Goal: Information Seeking & Learning: Check status

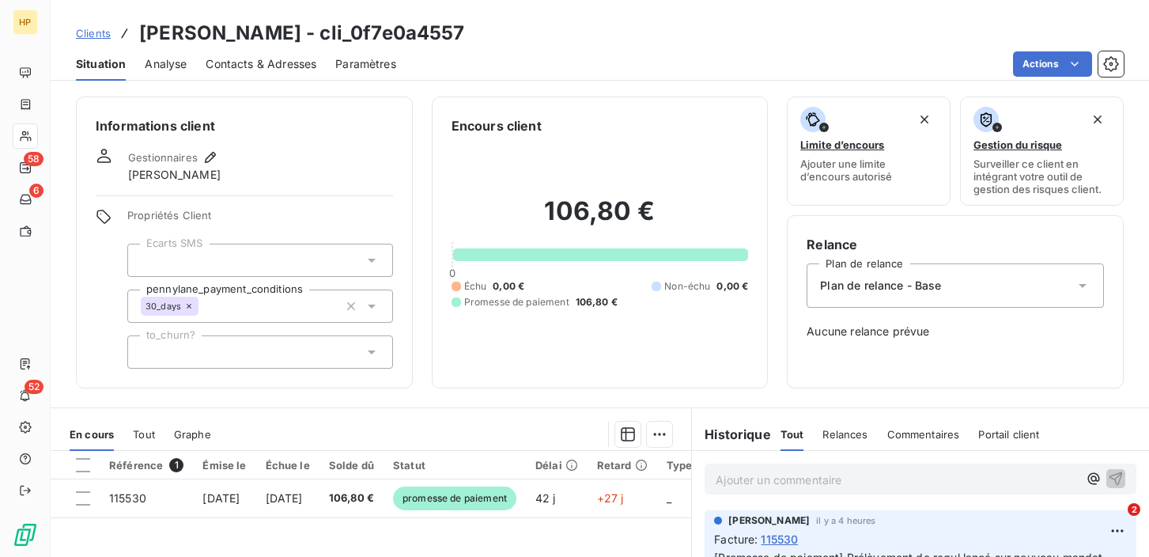
scroll to position [129, 0]
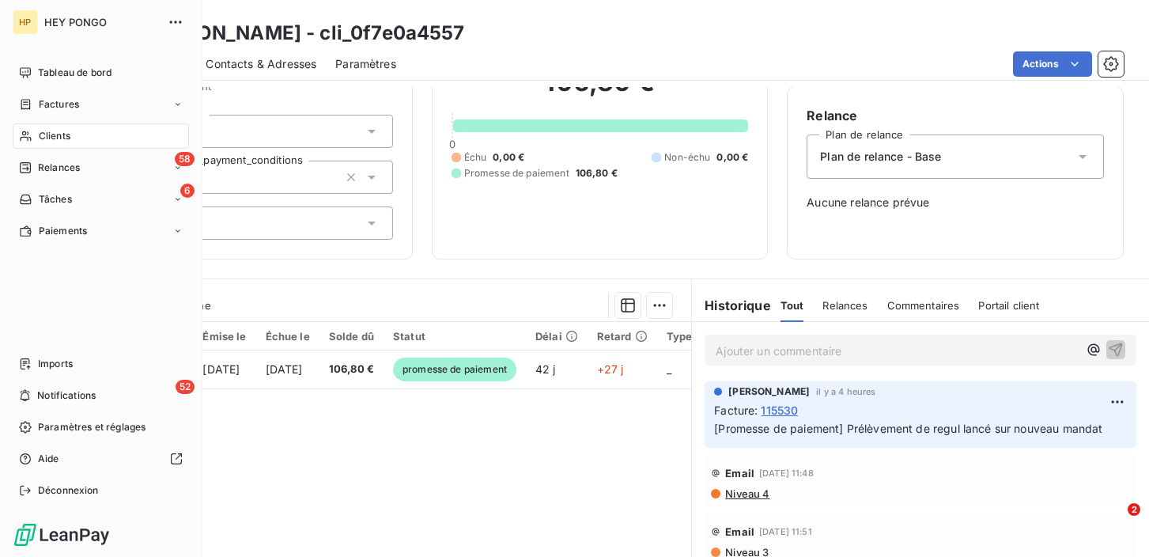
click at [35, 134] on div "Clients" at bounding box center [101, 135] width 176 height 25
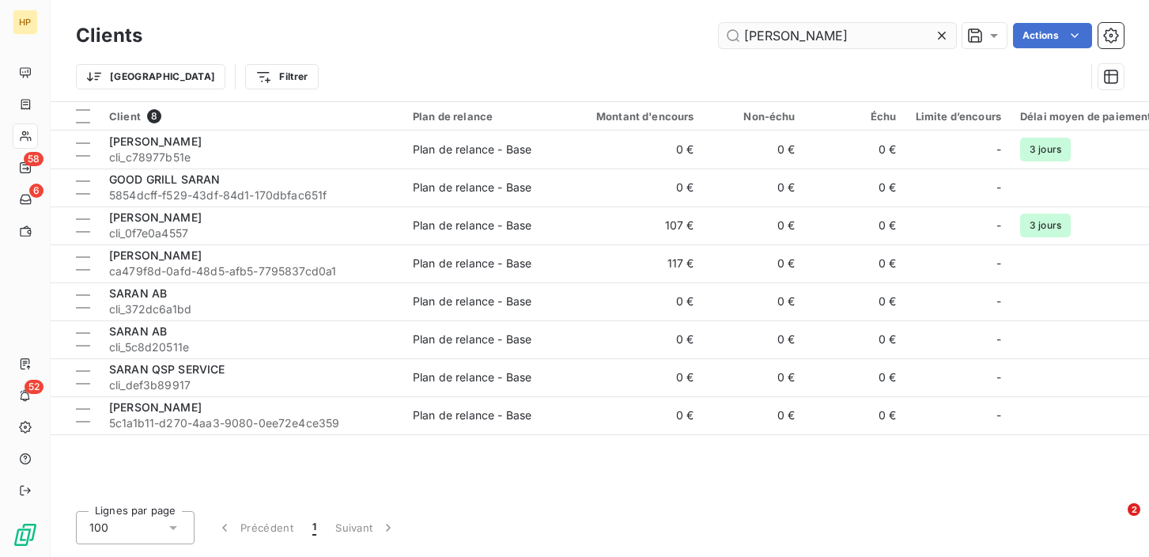
drag, startPoint x: 782, startPoint y: 38, endPoint x: 744, endPoint y: 36, distance: 38.0
click at [744, 36] on input "[PERSON_NAME]" at bounding box center [837, 35] width 237 height 25
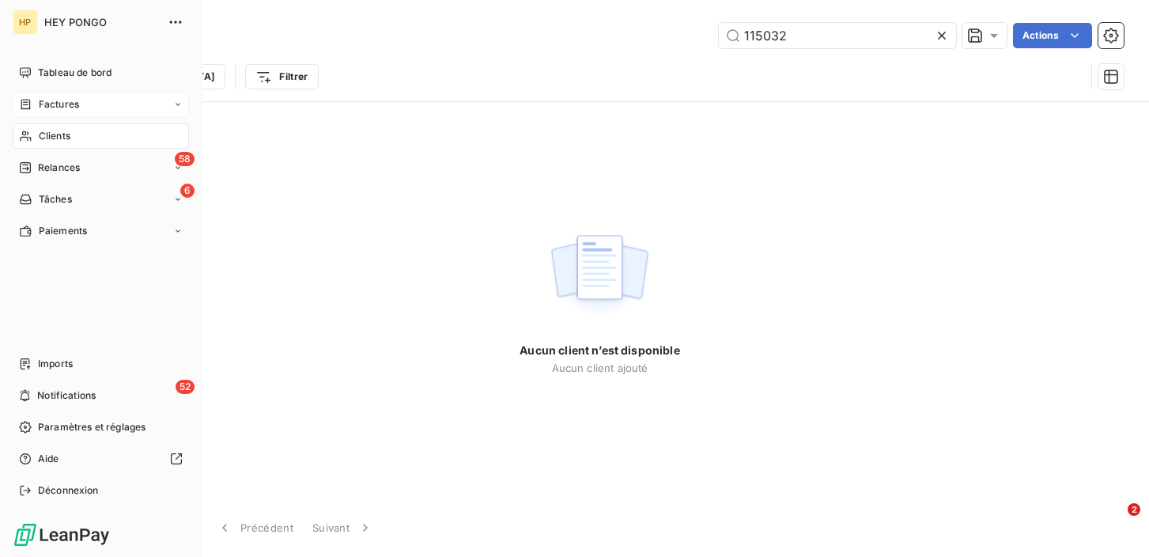
type input "115032"
click at [43, 103] on span "Factures" at bounding box center [59, 104] width 40 height 14
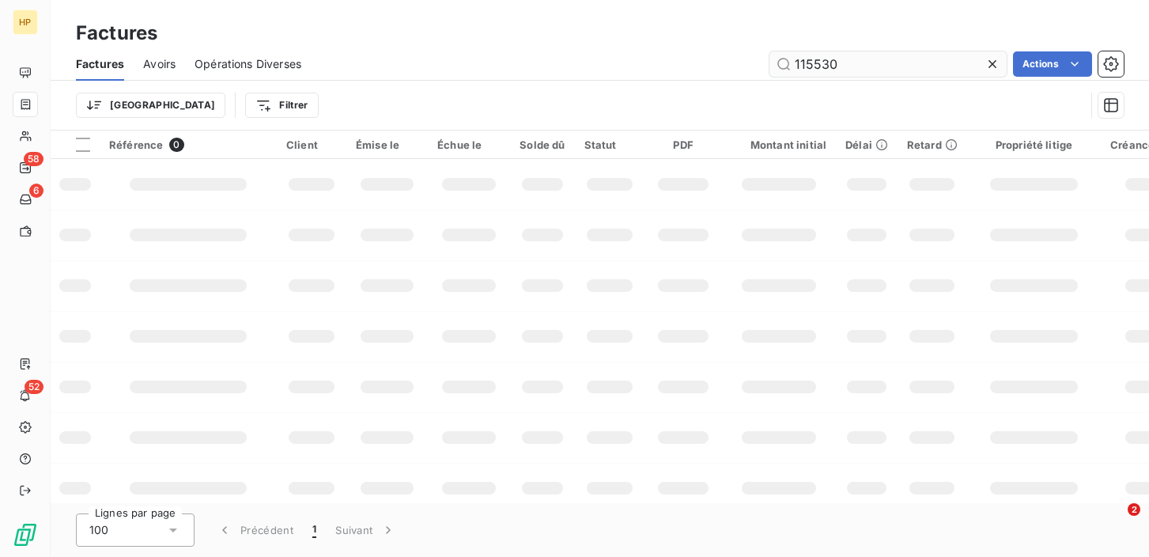
drag, startPoint x: 851, startPoint y: 64, endPoint x: 795, endPoint y: 62, distance: 55.4
click at [795, 62] on input "115530" at bounding box center [887, 63] width 237 height 25
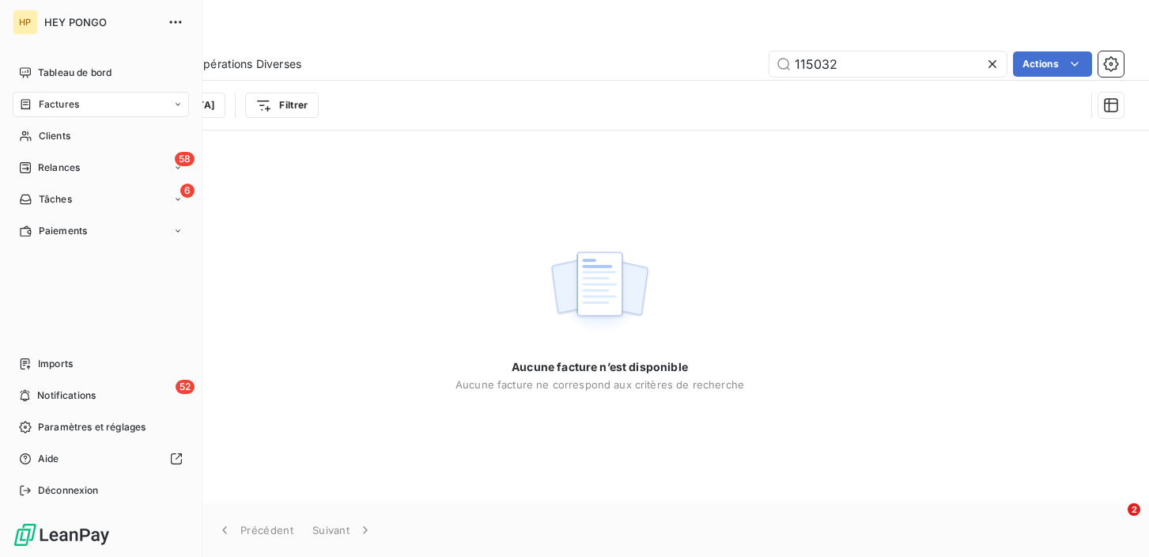
type input "115032"
click at [36, 110] on div "Factures" at bounding box center [49, 104] width 60 height 14
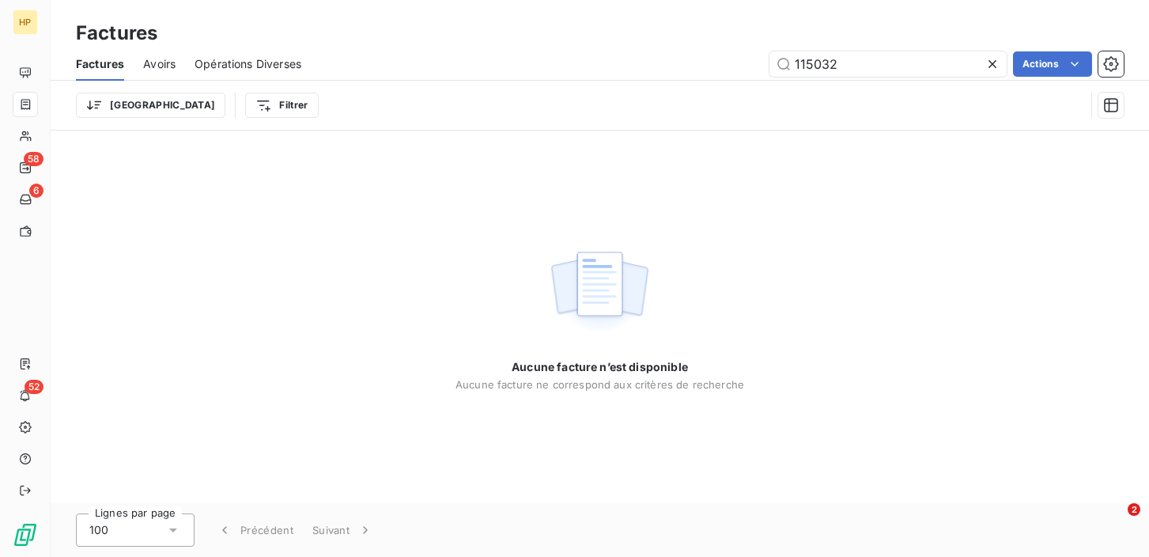
click at [991, 64] on icon at bounding box center [992, 64] width 8 height 8
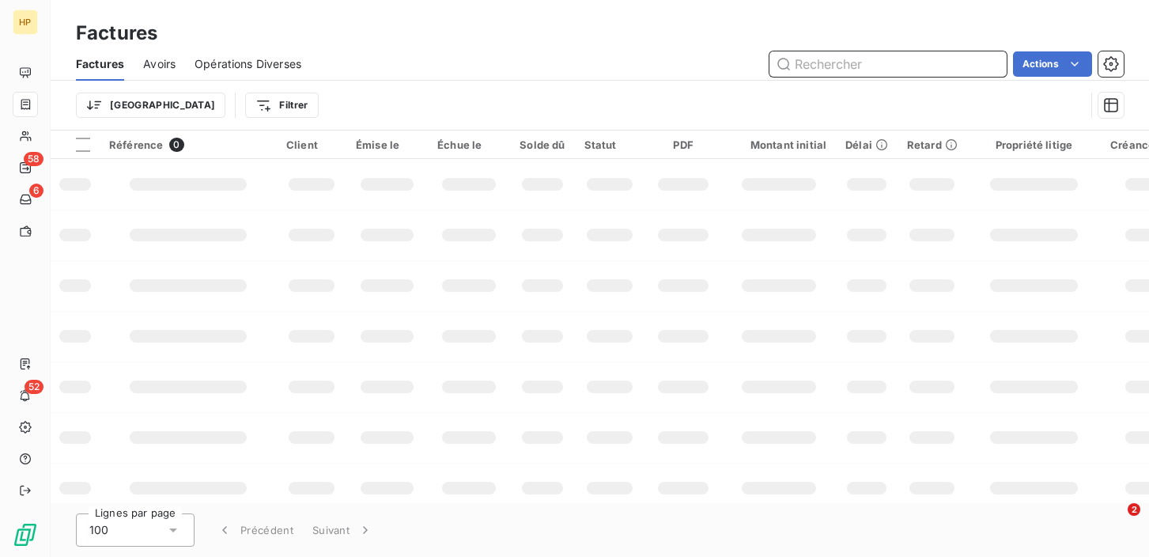
click at [810, 64] on input "text" at bounding box center [887, 63] width 237 height 25
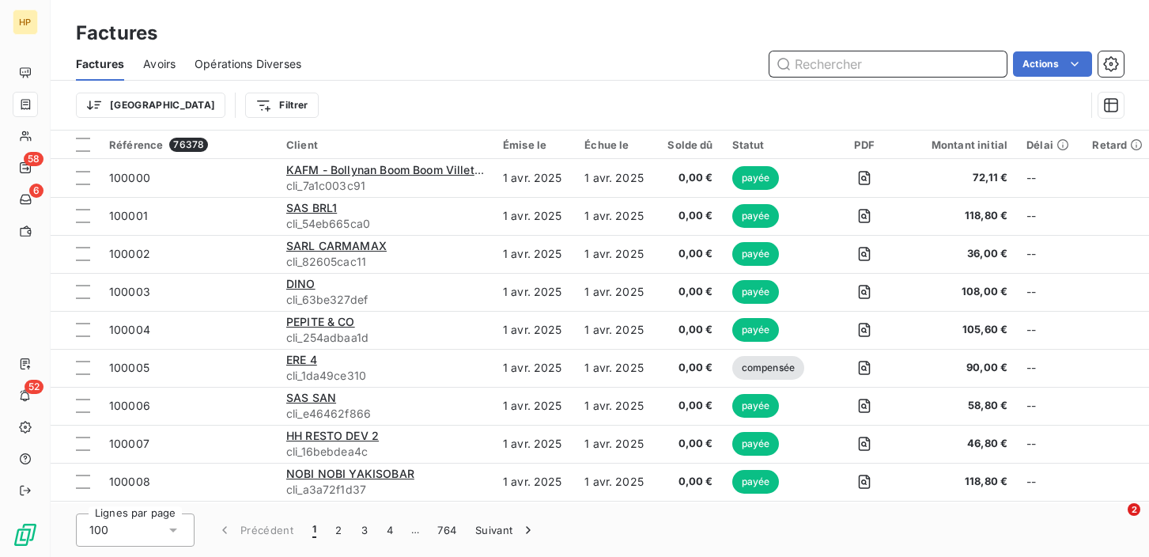
paste input "115032"
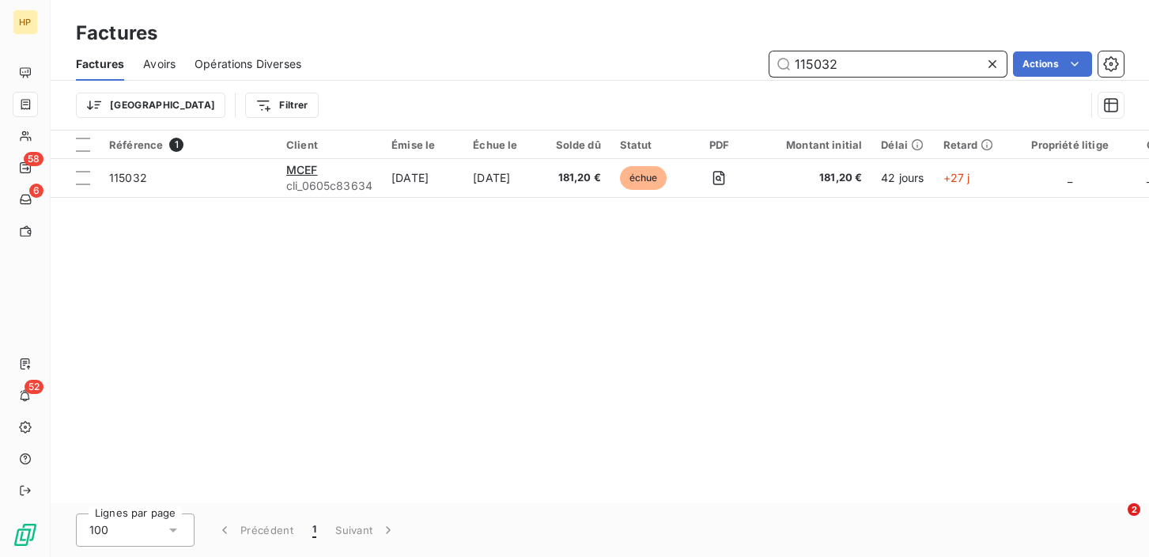
click at [797, 62] on input "115032" at bounding box center [887, 63] width 237 height 25
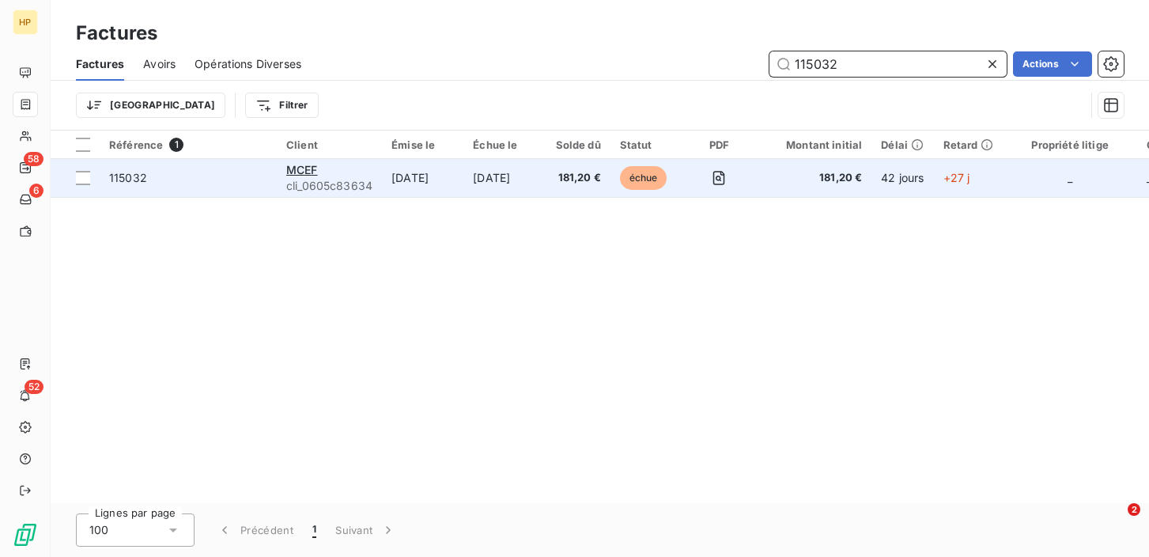
type input "115032"
click at [512, 189] on td "[DATE]" at bounding box center [504, 178] width 82 height 38
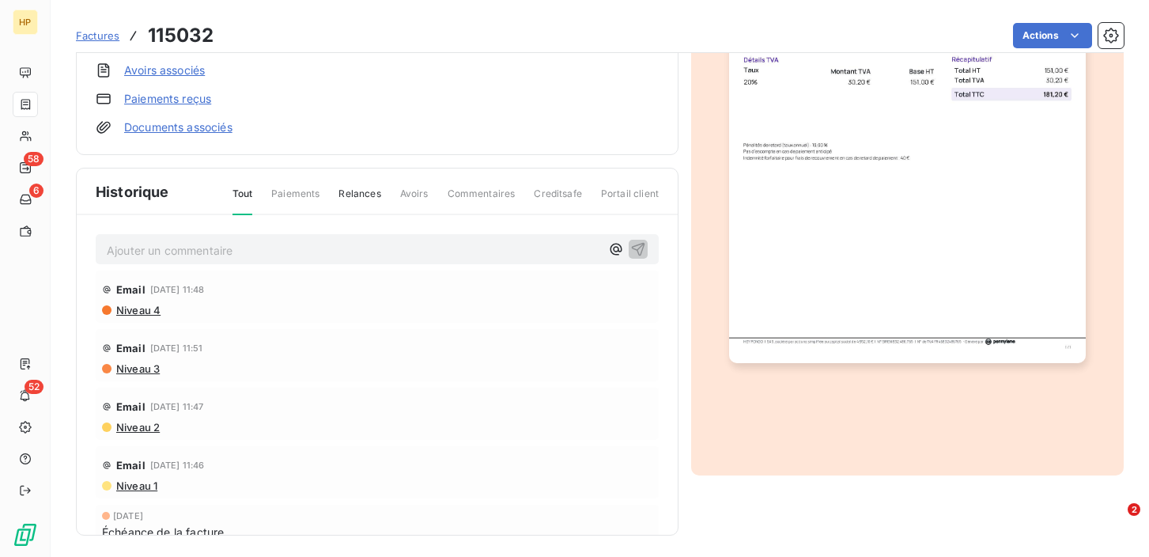
scroll to position [318, 0]
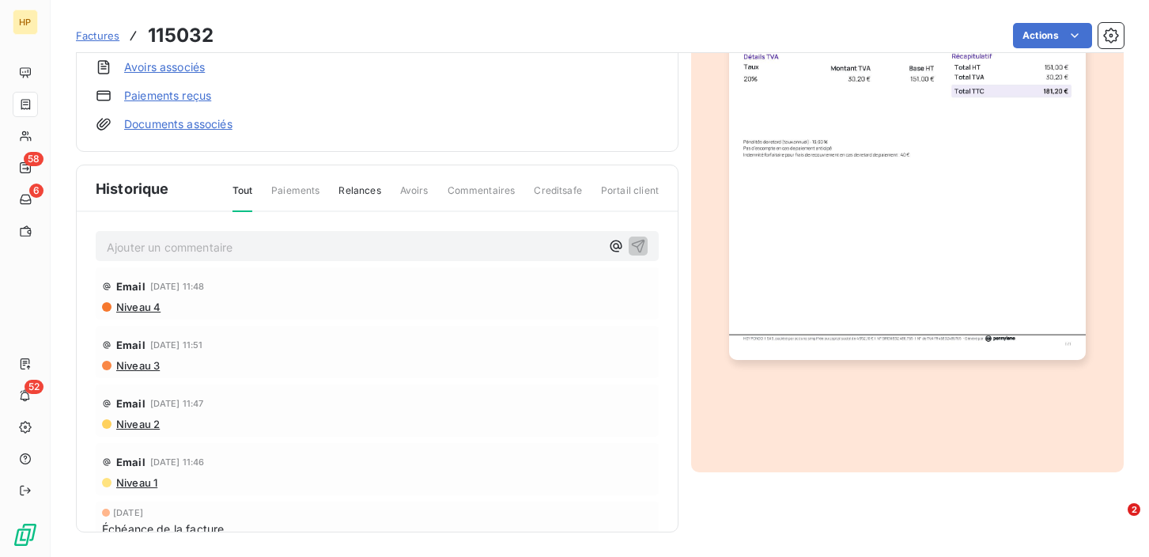
click at [306, 196] on span "Paiements" at bounding box center [295, 196] width 48 height 27
click at [294, 191] on span "Paiements" at bounding box center [295, 196] width 48 height 27
click at [348, 194] on span "Relances" at bounding box center [359, 196] width 42 height 27
click at [248, 187] on span "Tout" at bounding box center [242, 196] width 21 height 27
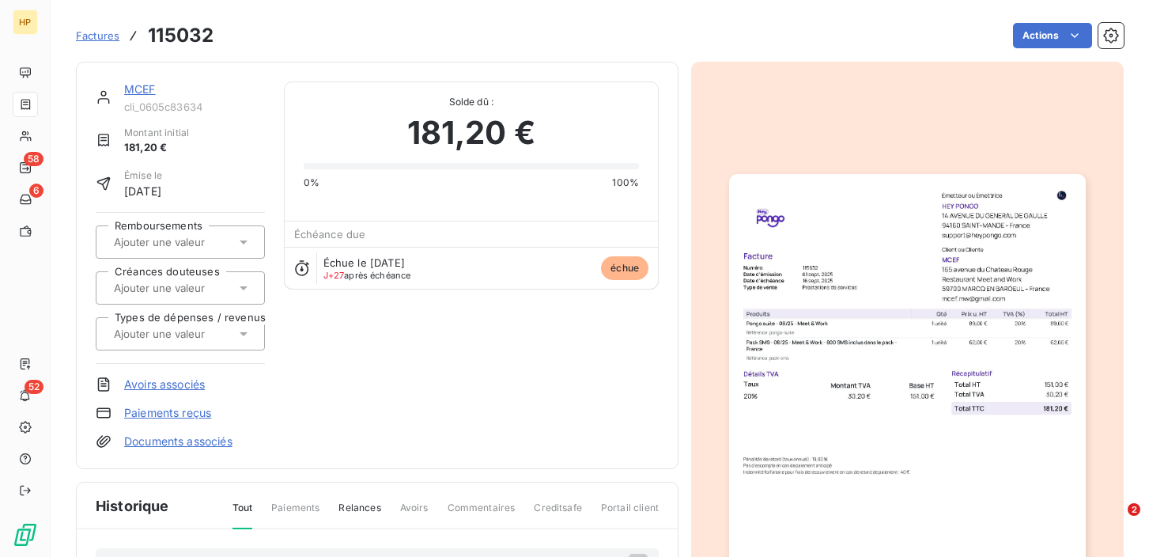
scroll to position [152, 0]
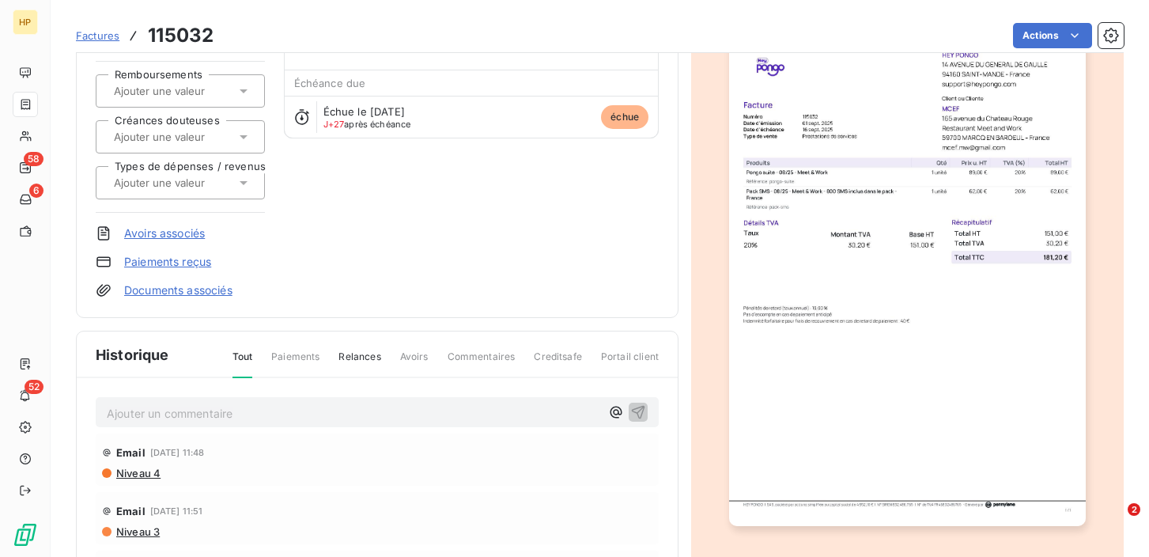
click at [147, 474] on span "Niveau 4" at bounding box center [138, 472] width 46 height 13
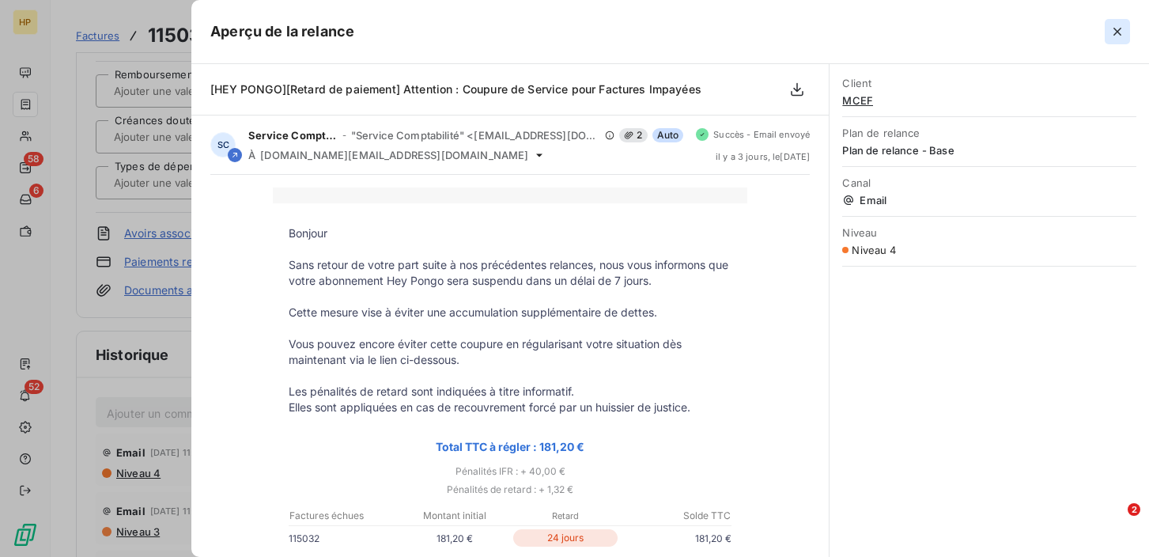
click at [1119, 32] on icon "button" at bounding box center [1117, 32] width 16 height 16
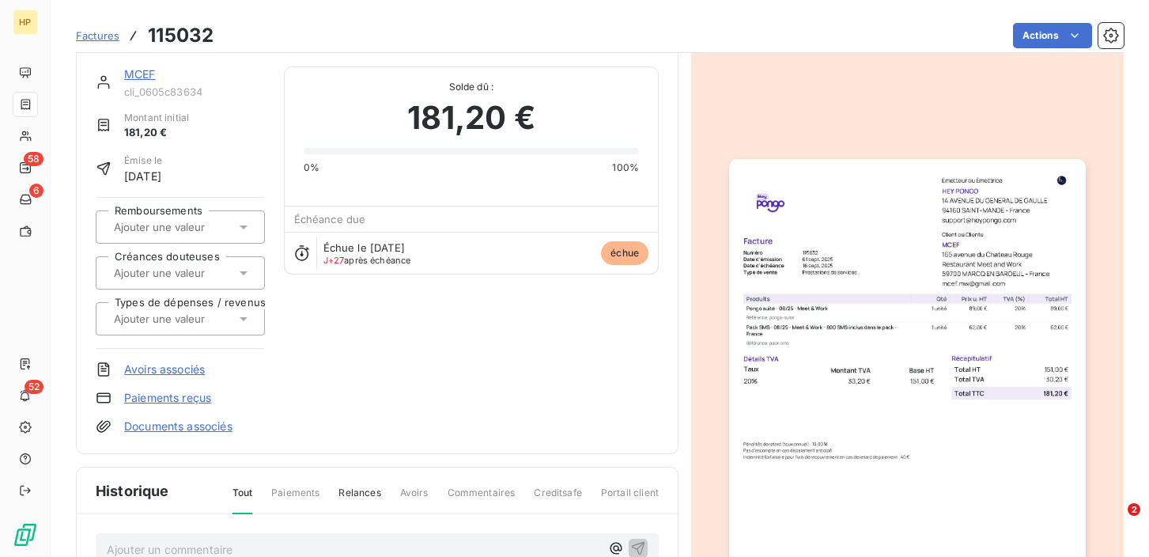
scroll to position [0, 0]
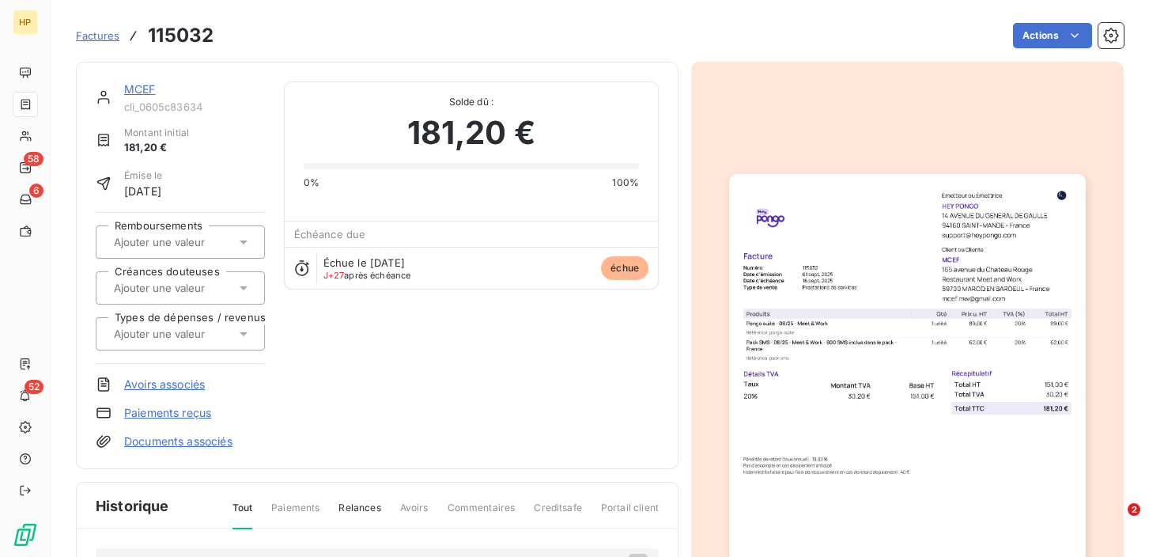
click at [145, 92] on link "MCEF" at bounding box center [140, 88] width 32 height 13
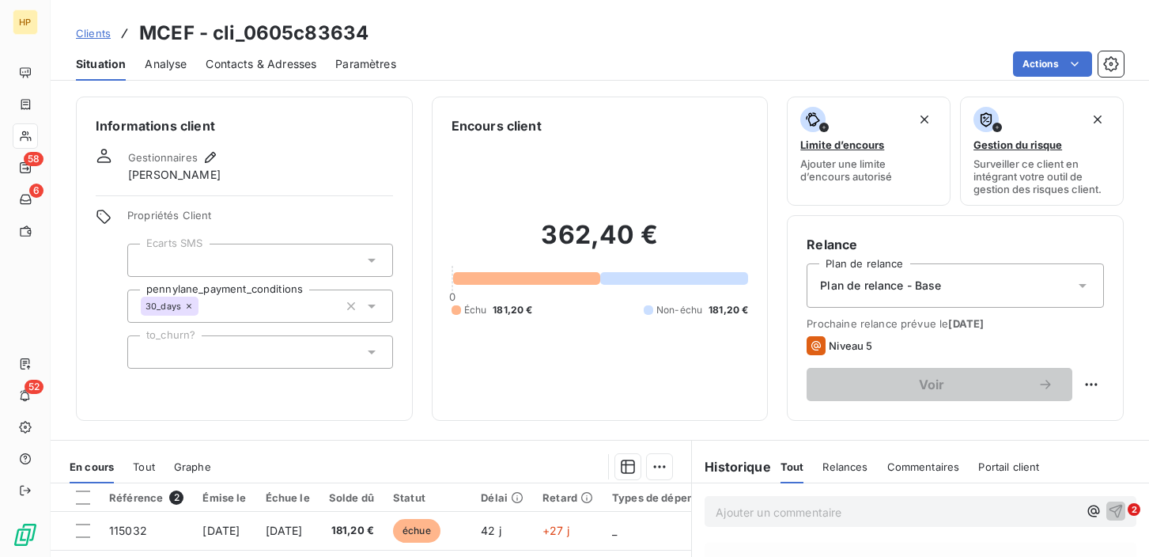
scroll to position [105, 0]
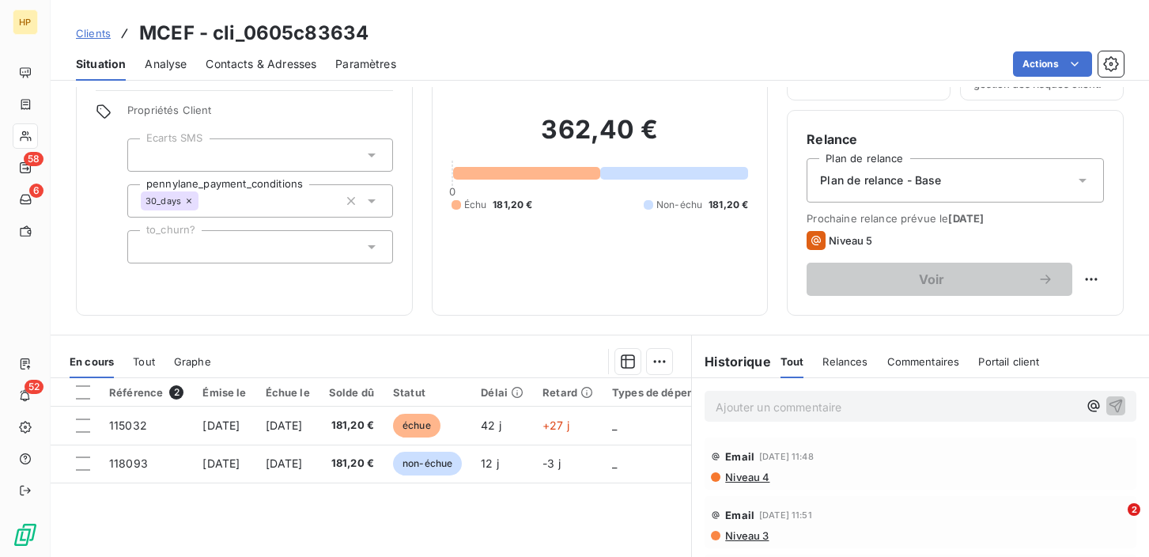
click at [731, 406] on p "Ajouter un commentaire ﻿" at bounding box center [896, 407] width 362 height 20
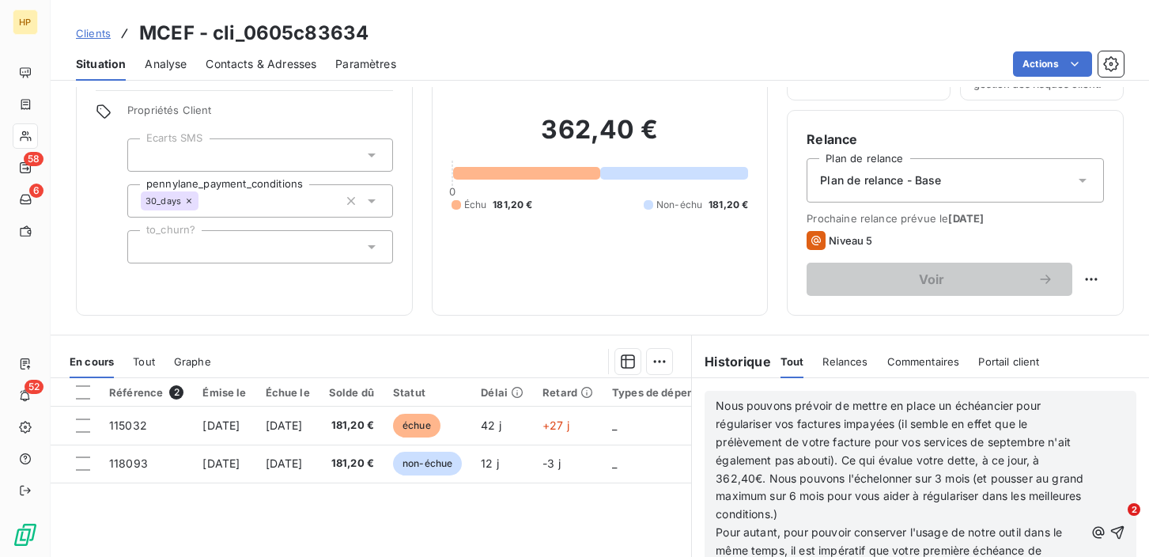
click at [718, 403] on span "Nous pouvons prévoir de mettre en place un échéancier pour régulariser vos fact…" at bounding box center [900, 459] width 371 height 122
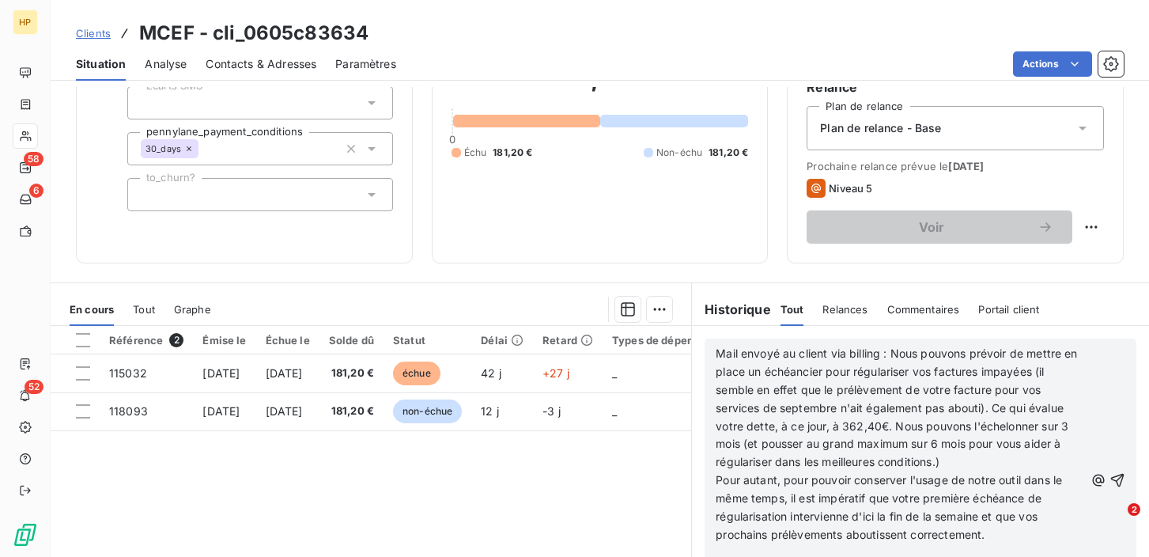
scroll to position [897, 0]
click at [990, 506] on p "Pour autant, pour pouvoir conserver l'usage de notre outil dans le même temps, …" at bounding box center [899, 507] width 368 height 73
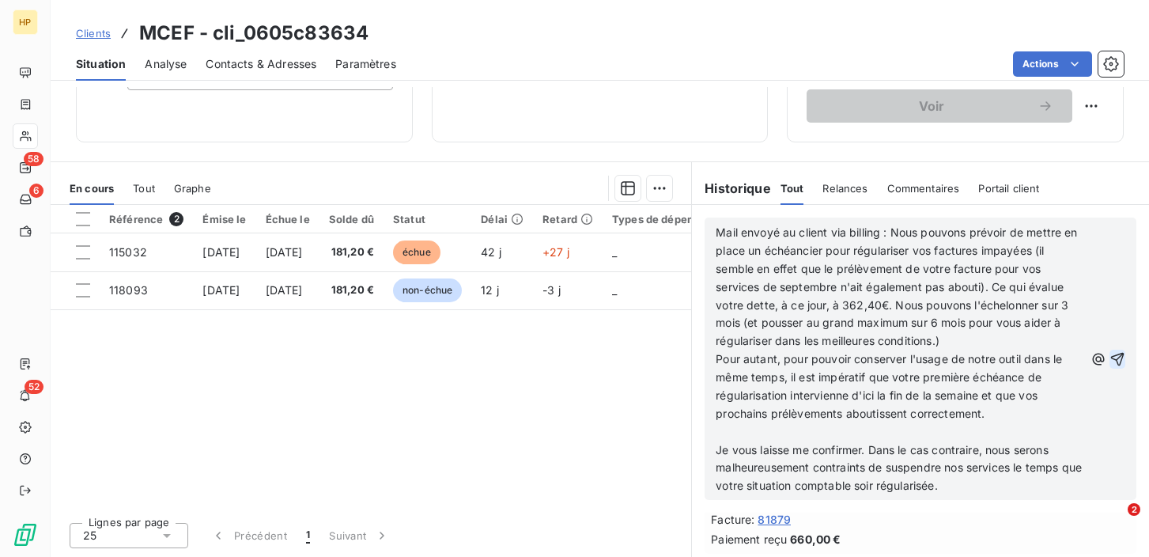
click at [1119, 359] on icon "button" at bounding box center [1117, 359] width 16 height 16
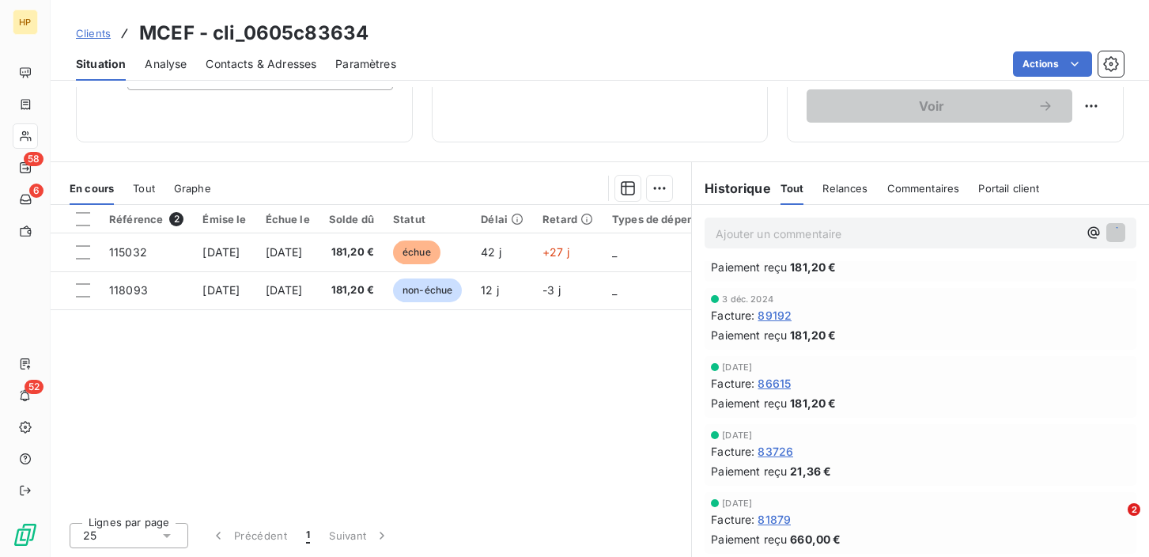
scroll to position [1045, 0]
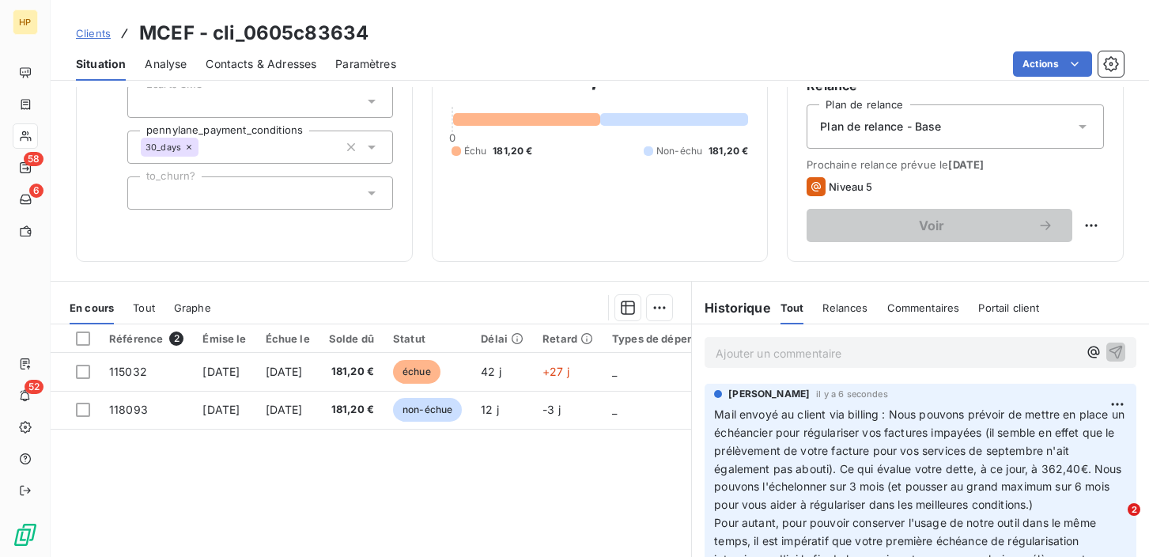
scroll to position [189, 0]
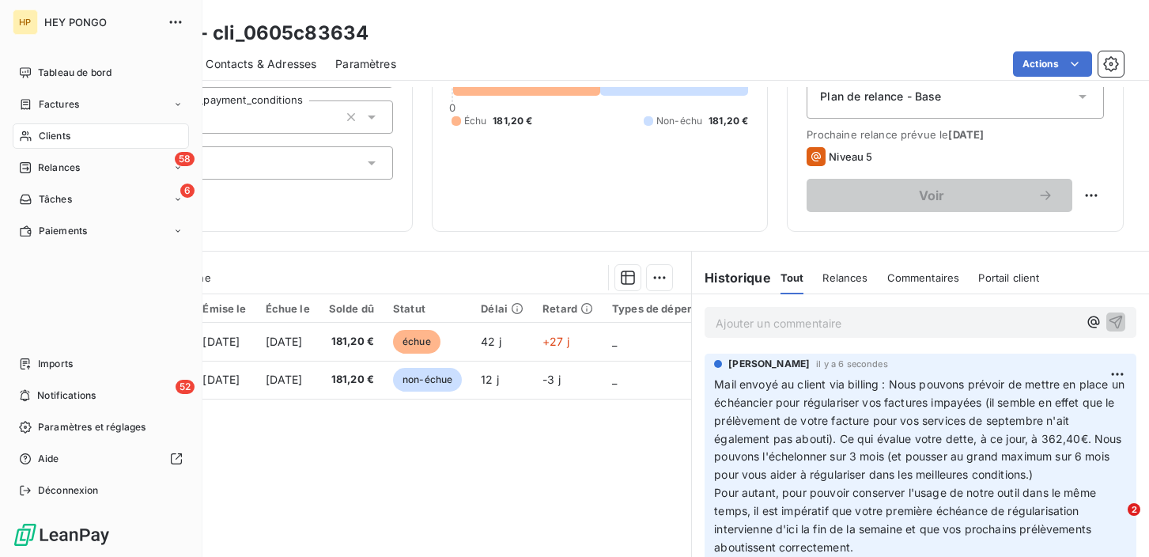
click at [39, 136] on span "Clients" at bounding box center [55, 136] width 32 height 14
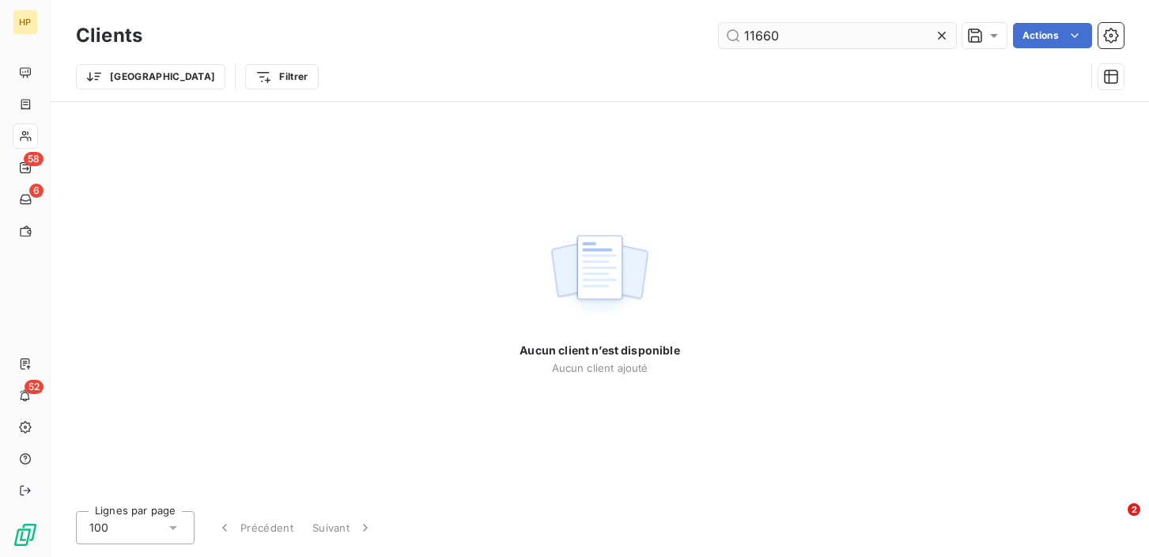
click at [762, 39] on input "11660" at bounding box center [837, 35] width 237 height 25
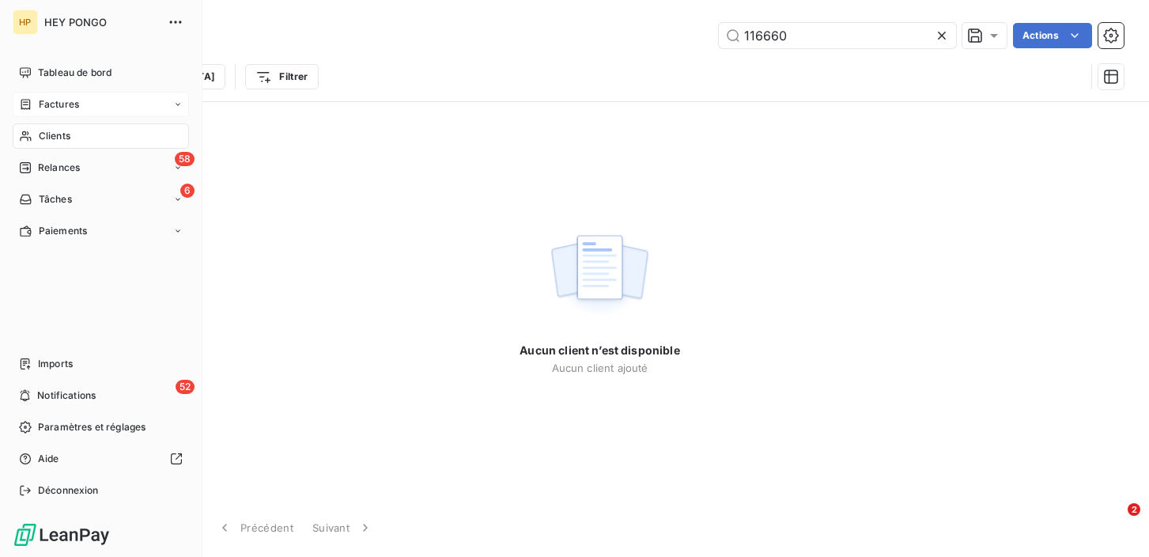
type input "116660"
click at [36, 103] on div "Factures" at bounding box center [49, 104] width 60 height 14
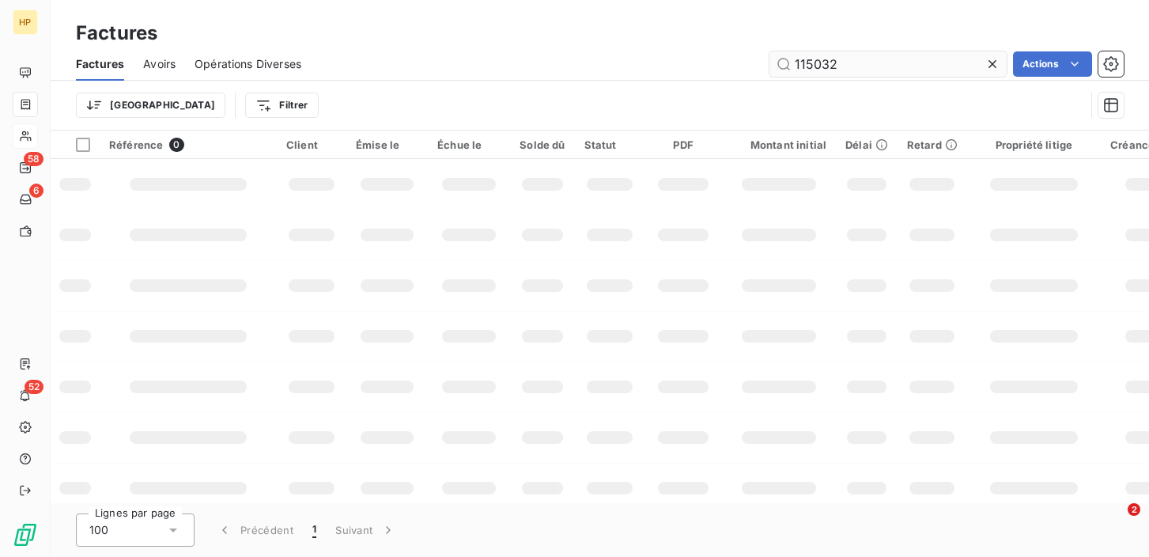
drag, startPoint x: 851, startPoint y: 62, endPoint x: 794, endPoint y: 62, distance: 56.1
click at [794, 62] on input "115032" at bounding box center [887, 63] width 237 height 25
click at [809, 64] on input "115660" at bounding box center [887, 63] width 237 height 25
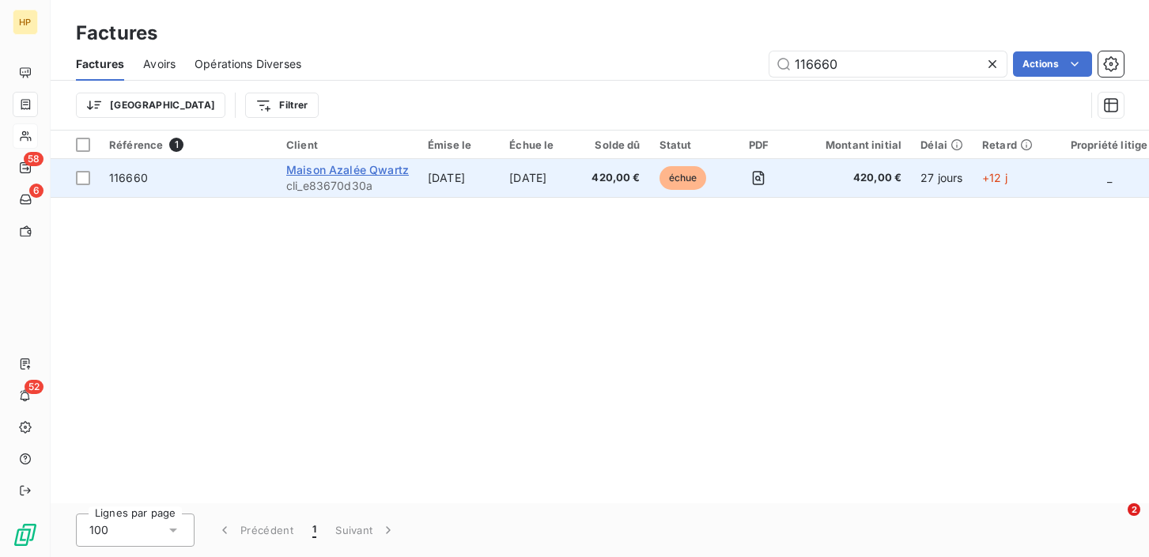
type input "116660"
click at [341, 169] on span "Maison Azalée Qwartz" at bounding box center [347, 169] width 123 height 13
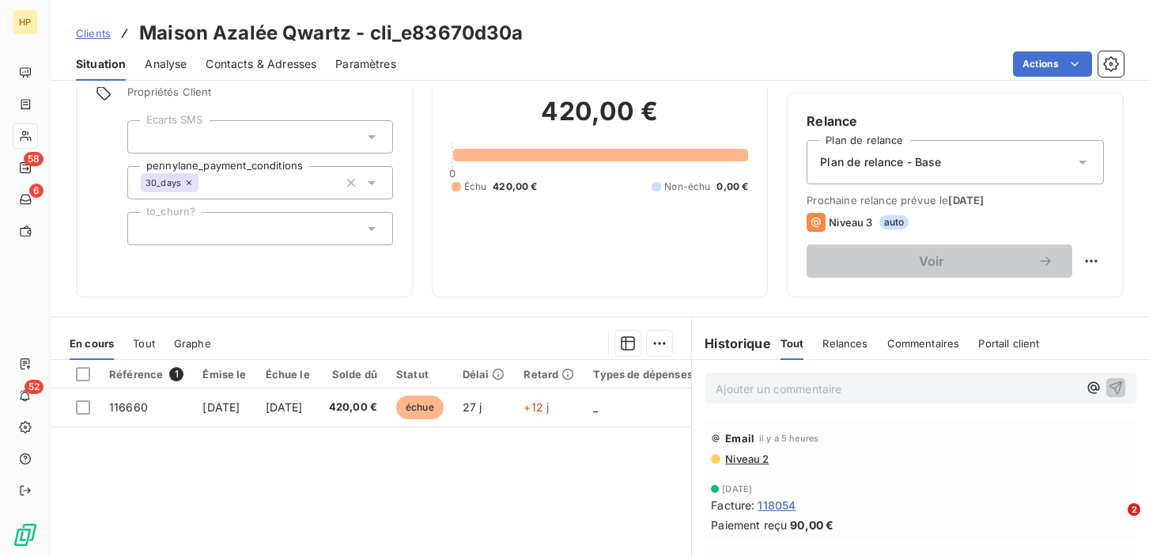
scroll to position [84, 0]
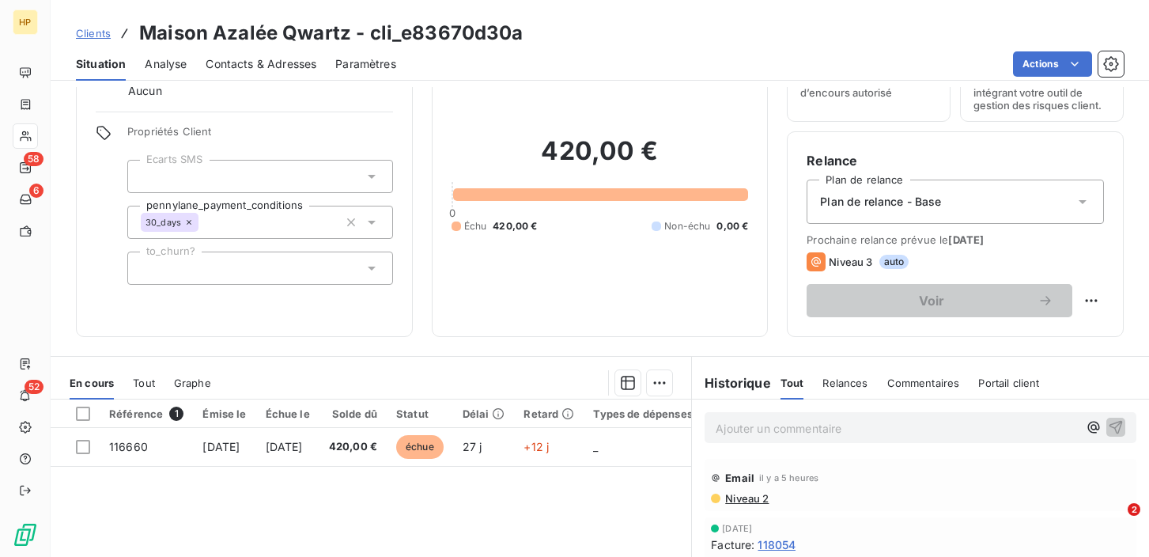
click at [225, 63] on span "Contacts & Adresses" at bounding box center [261, 64] width 111 height 16
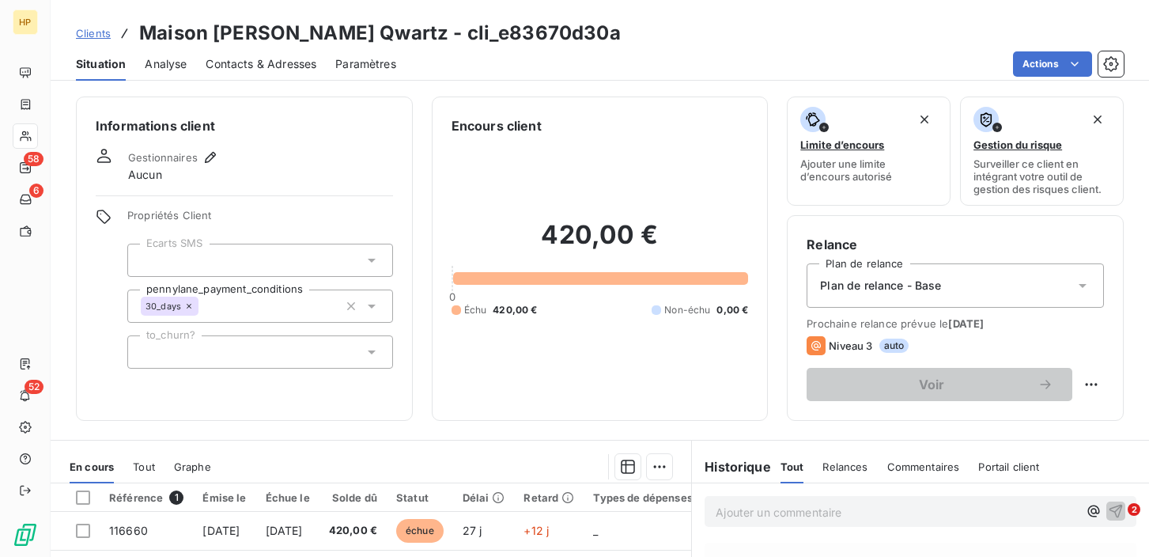
click at [243, 66] on span "Contacts & Adresses" at bounding box center [261, 64] width 111 height 16
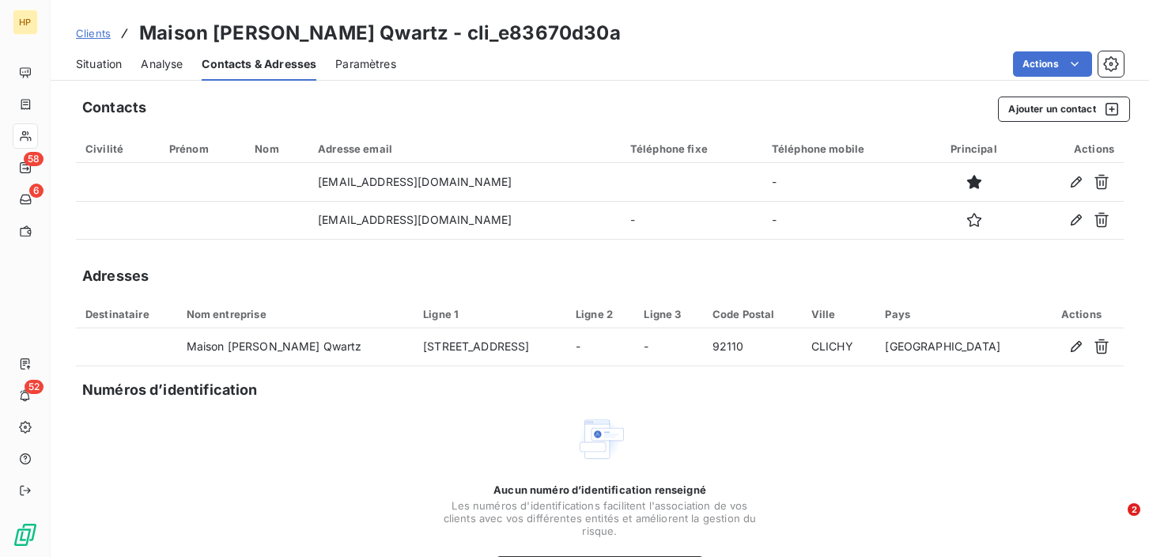
click at [168, 62] on span "Analyse" at bounding box center [162, 64] width 42 height 16
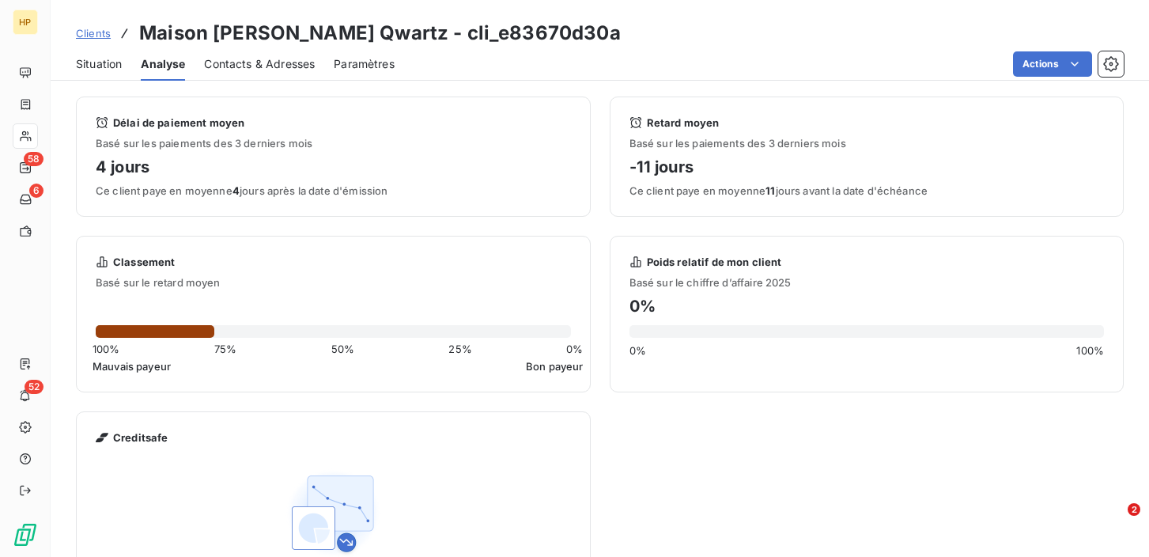
click at [100, 68] on span "Situation" at bounding box center [99, 64] width 46 height 16
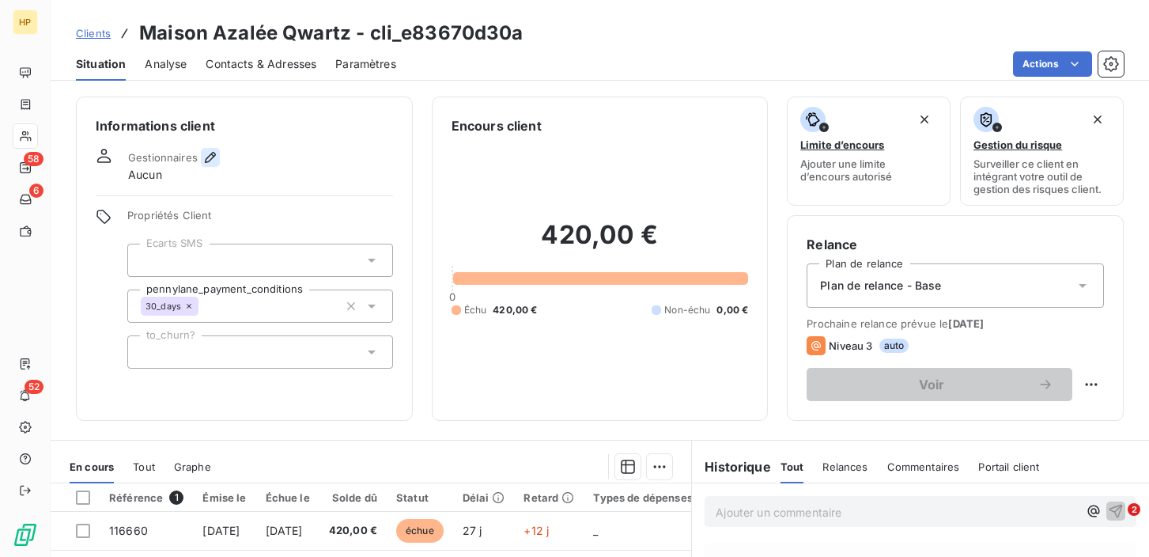
click at [206, 159] on icon "button" at bounding box center [210, 157] width 16 height 16
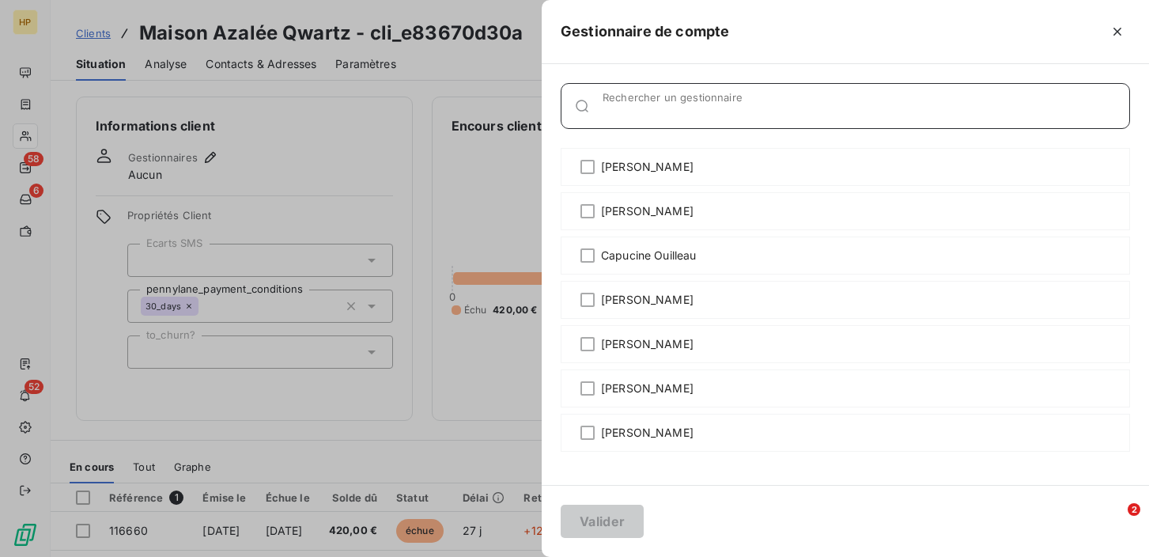
click at [612, 111] on input "Rechercher un gestionnaire" at bounding box center [865, 112] width 526 height 16
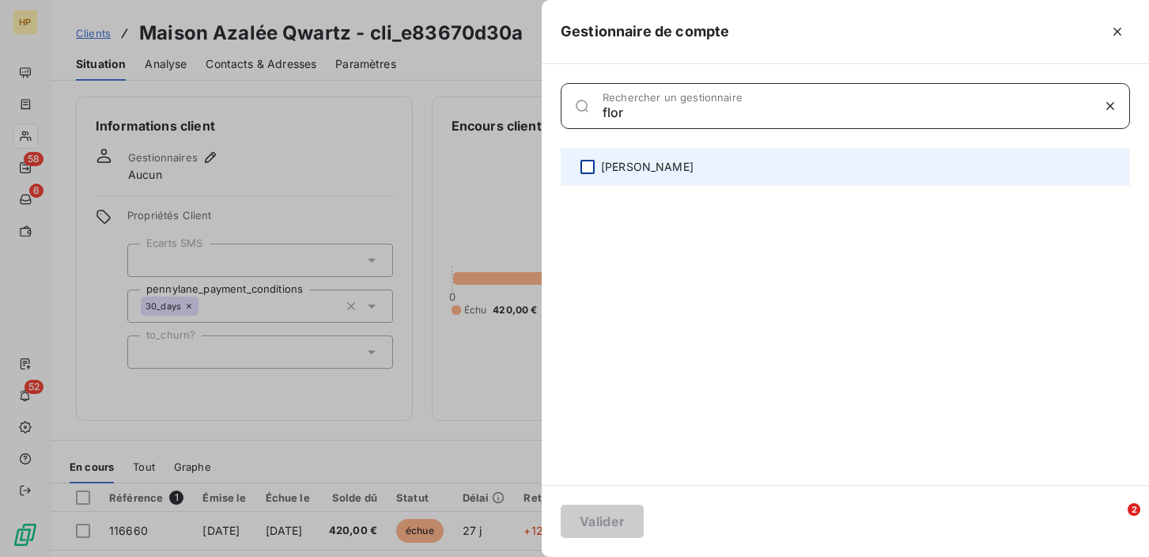
type input "flor"
click at [586, 169] on div at bounding box center [587, 167] width 14 height 14
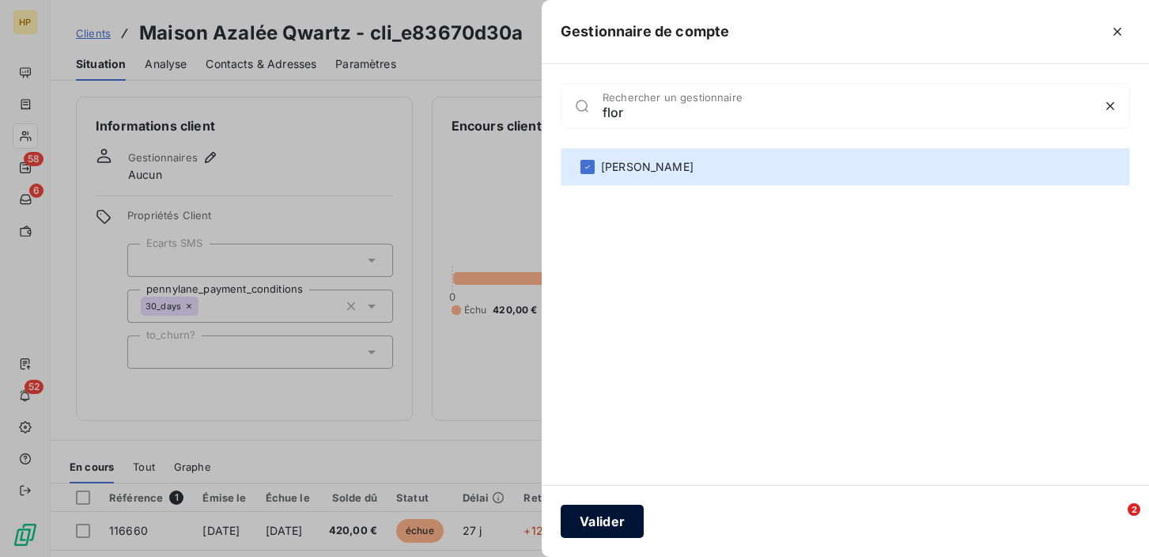
click at [589, 519] on button "Valider" at bounding box center [601, 520] width 83 height 33
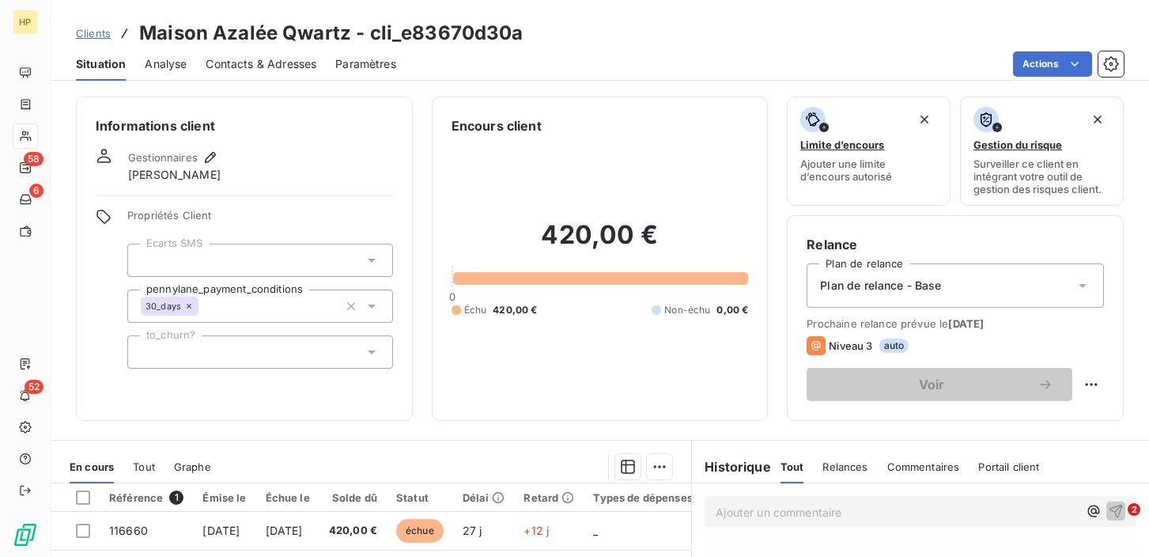
click at [252, 65] on span "Contacts & Adresses" at bounding box center [261, 64] width 111 height 16
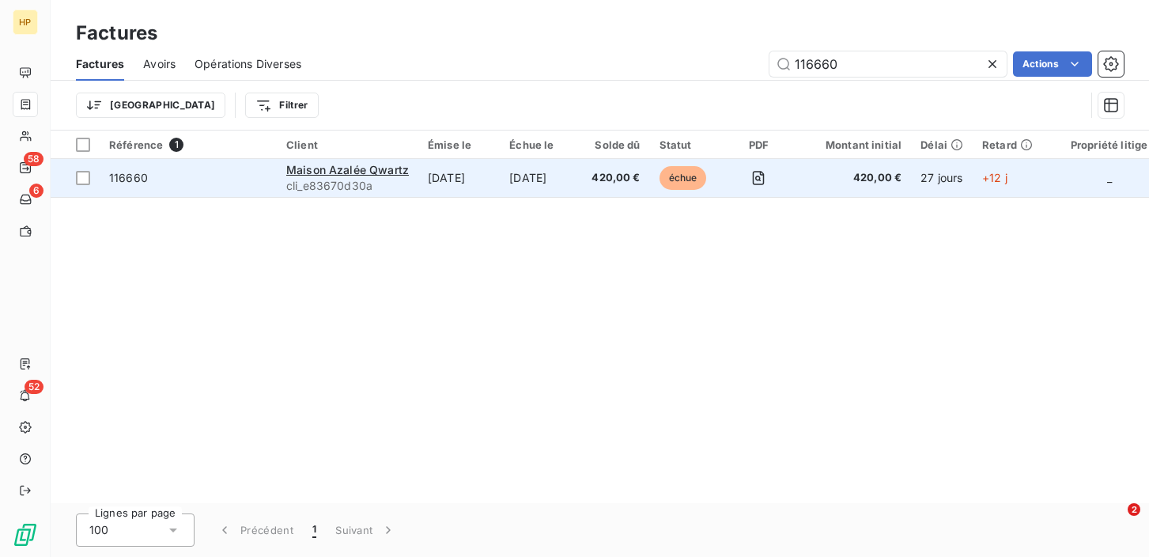
click at [451, 178] on td "[DATE]" at bounding box center [458, 178] width 81 height 38
click at [311, 166] on span "Maison Azalée Qwartz" at bounding box center [347, 169] width 123 height 13
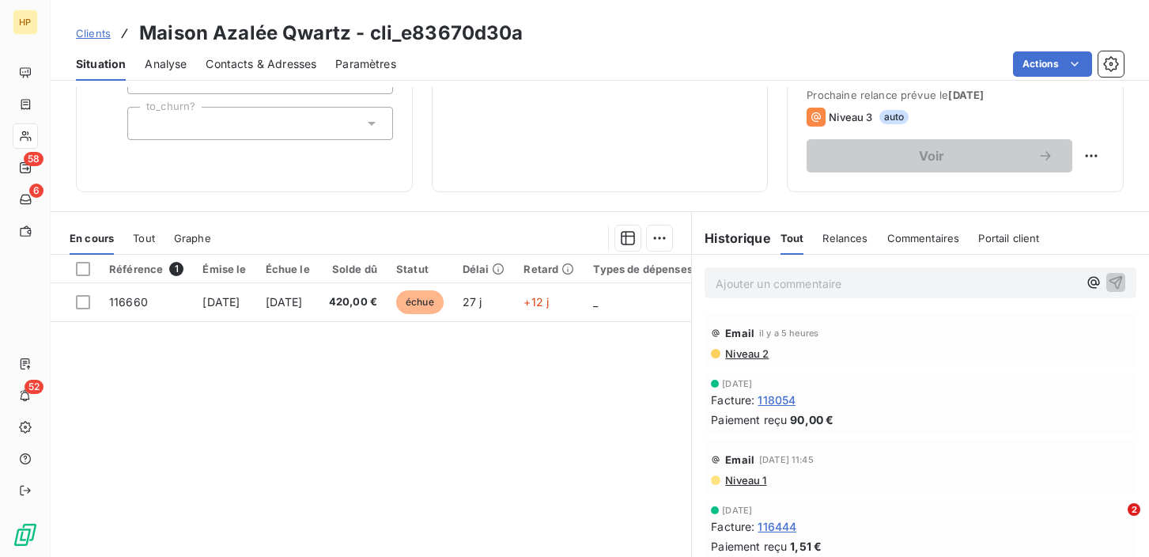
scroll to position [228, 0]
click at [843, 243] on span "Relances" at bounding box center [844, 238] width 45 height 13
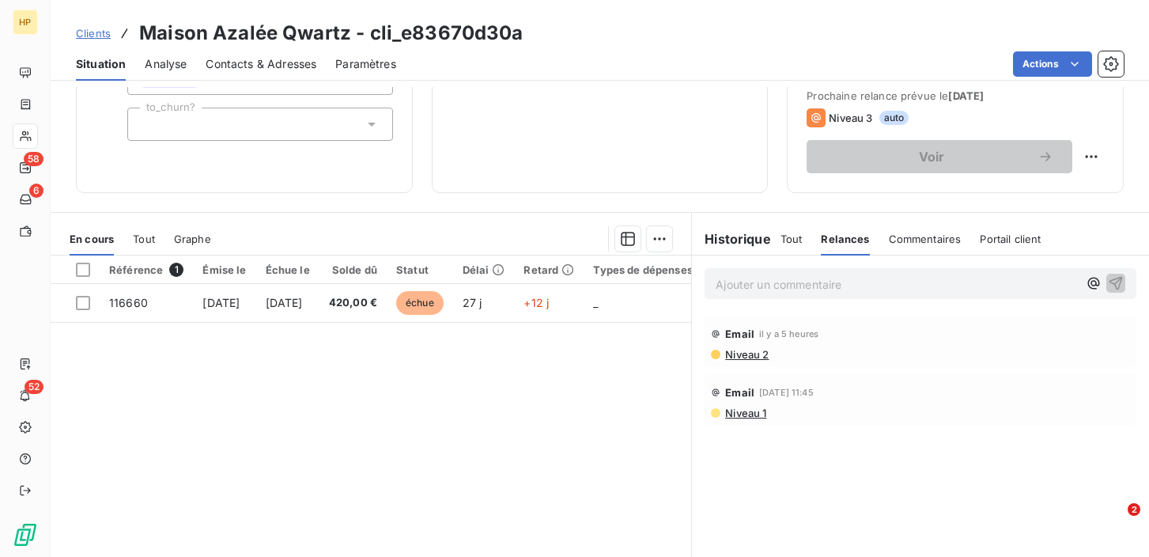
scroll to position [116, 0]
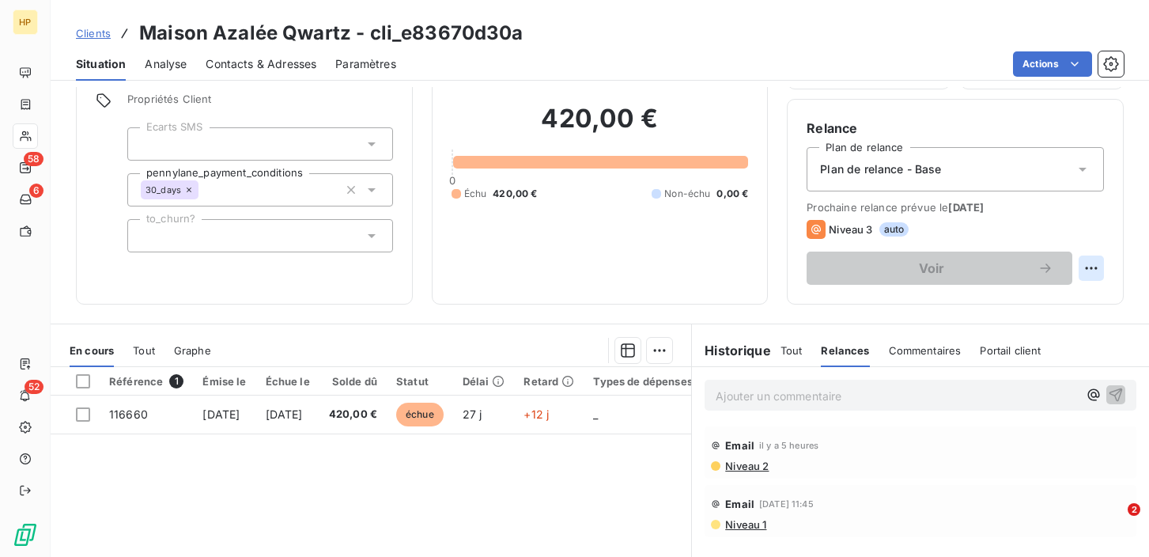
click at [1089, 267] on html "HP 58 6 52 Clients Maison Azalée Qwartz - cli_e83670d30a Situation Analyse Cont…" at bounding box center [574, 278] width 1149 height 557
click at [739, 468] on html "HP 58 6 52 Clients Maison Azalée Qwartz - cli_e83670d30a Situation Analyse Cont…" at bounding box center [574, 278] width 1149 height 557
click at [899, 168] on span "Plan de relance - Base" at bounding box center [880, 169] width 121 height 16
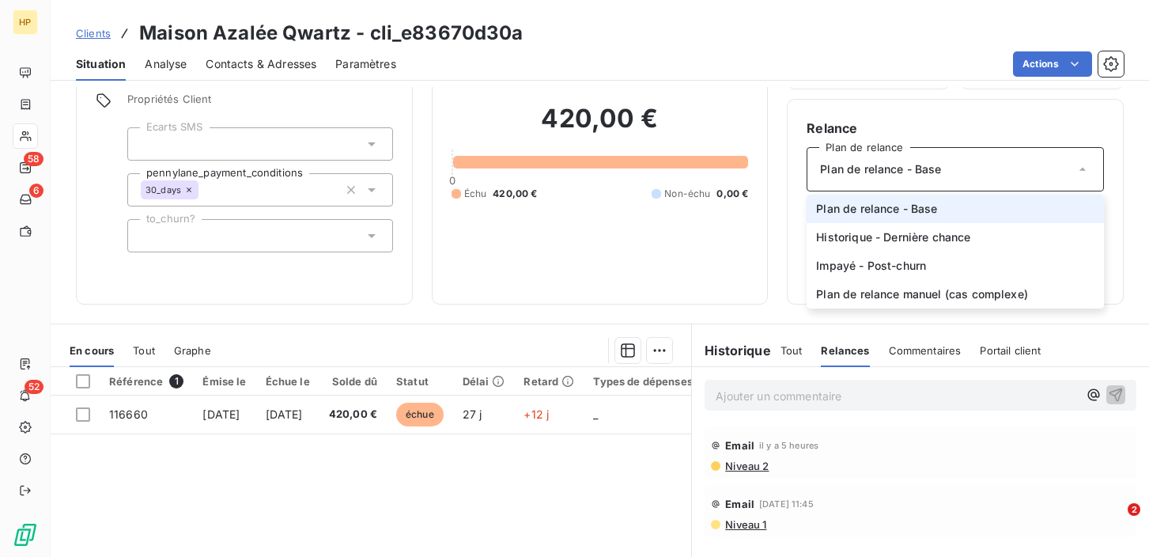
click at [874, 212] on span "Plan de relance - Base" at bounding box center [876, 209] width 121 height 16
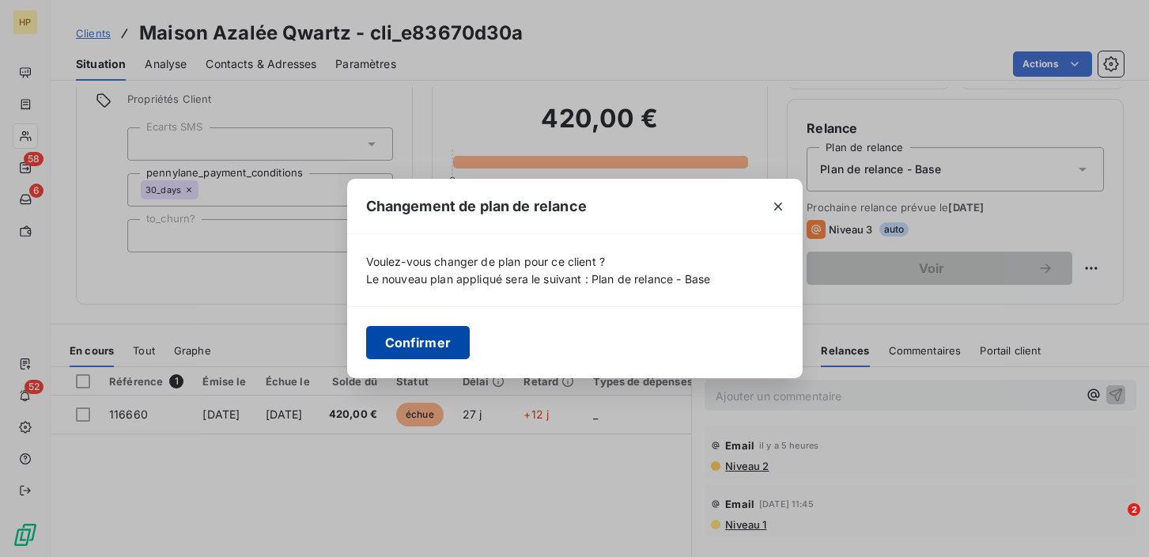
click at [418, 339] on button "Confirmer" at bounding box center [418, 342] width 104 height 33
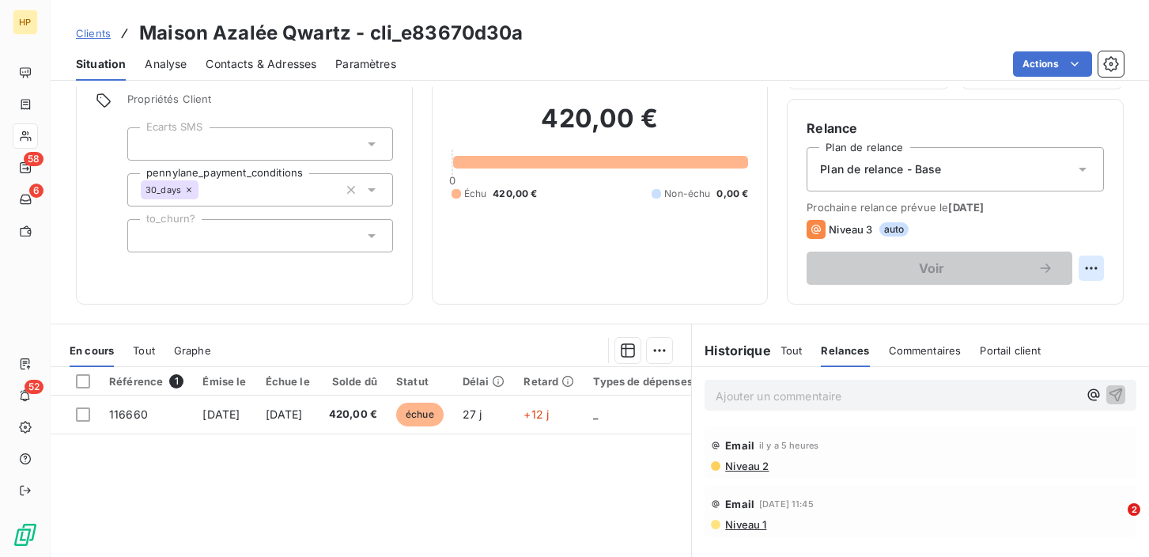
click at [1090, 270] on html "HP 58 6 52 Clients Maison Azalée Qwartz - cli_e83670d30a Situation Analyse Cont…" at bounding box center [574, 278] width 1149 height 557
click at [1077, 347] on html "HP 58 6 52 Clients Maison Azalée Qwartz - cli_e83670d30a Situation Analyse Cont…" at bounding box center [574, 278] width 1149 height 557
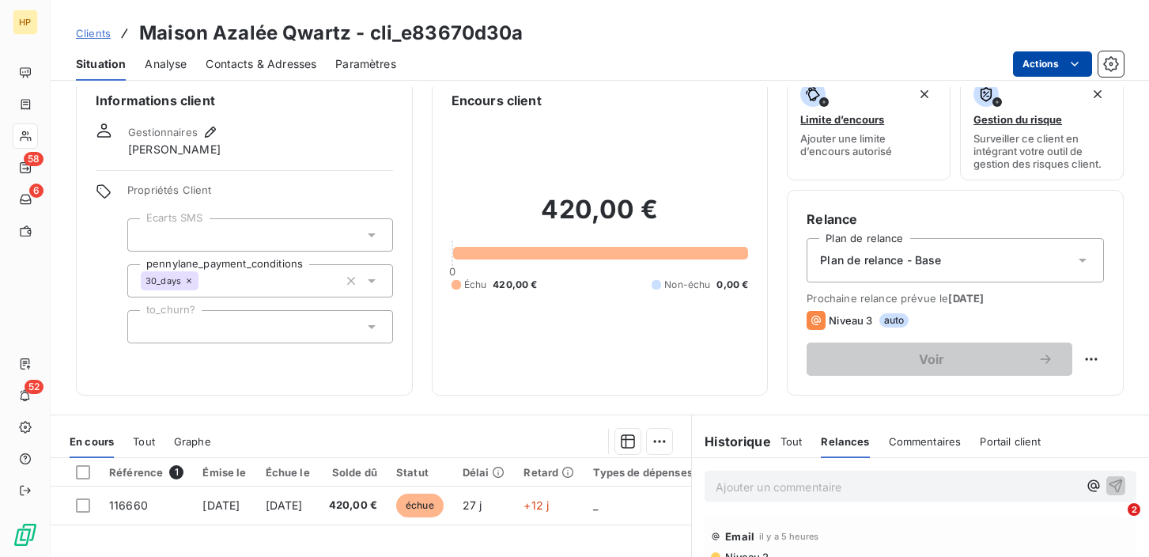
click at [1065, 66] on html "HP 58 6 52 Clients Maison Azalée Qwartz - cli_e83670d30a Situation Analyse Cont…" at bounding box center [574, 278] width 1149 height 557
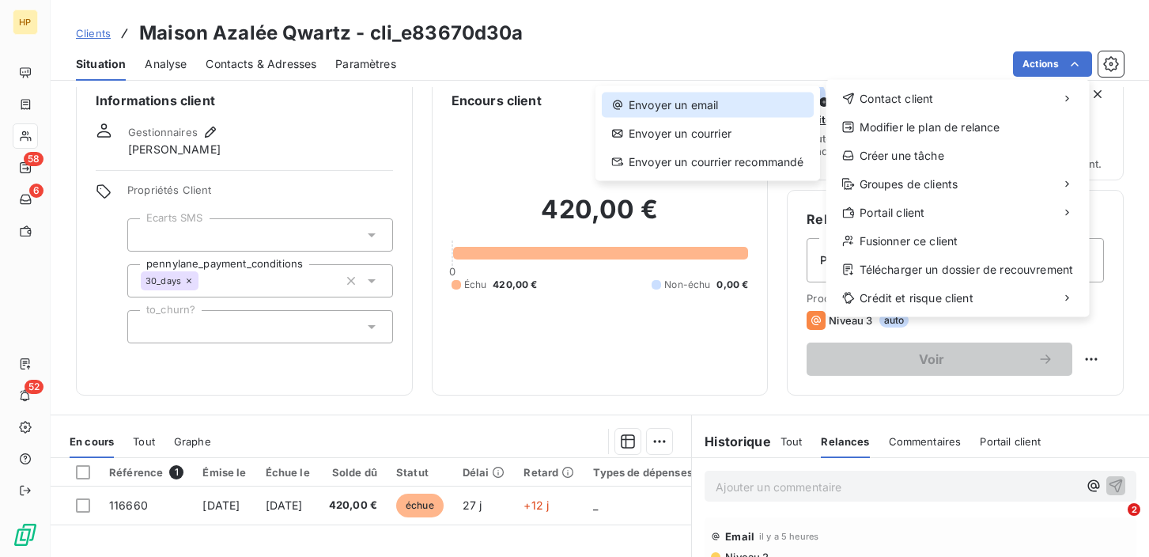
click at [685, 98] on div "Envoyer un email" at bounding box center [708, 104] width 212 height 25
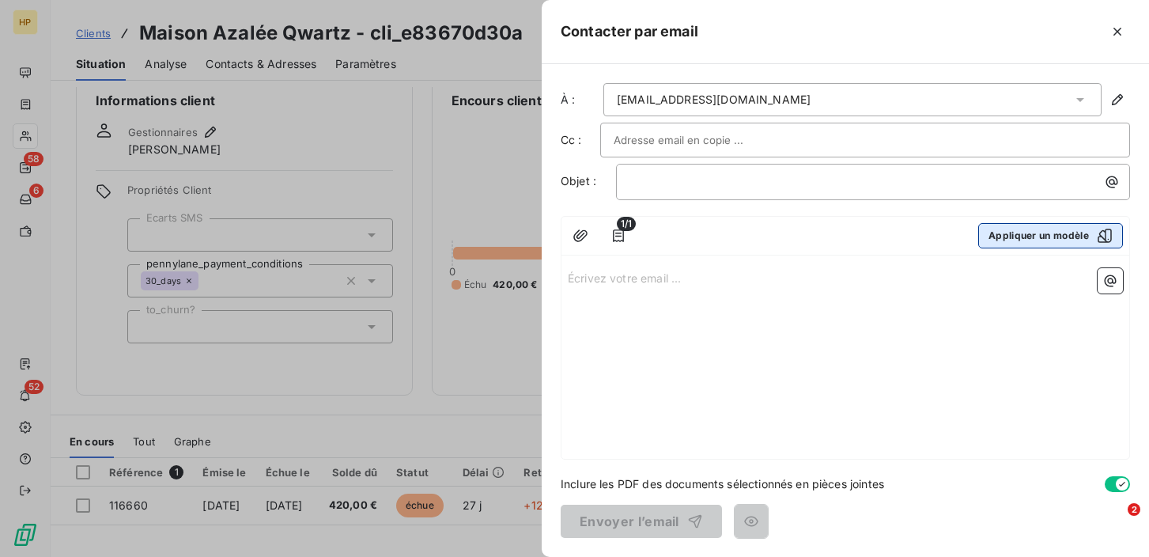
click at [1069, 238] on button "Appliquer un modèle" at bounding box center [1050, 235] width 145 height 25
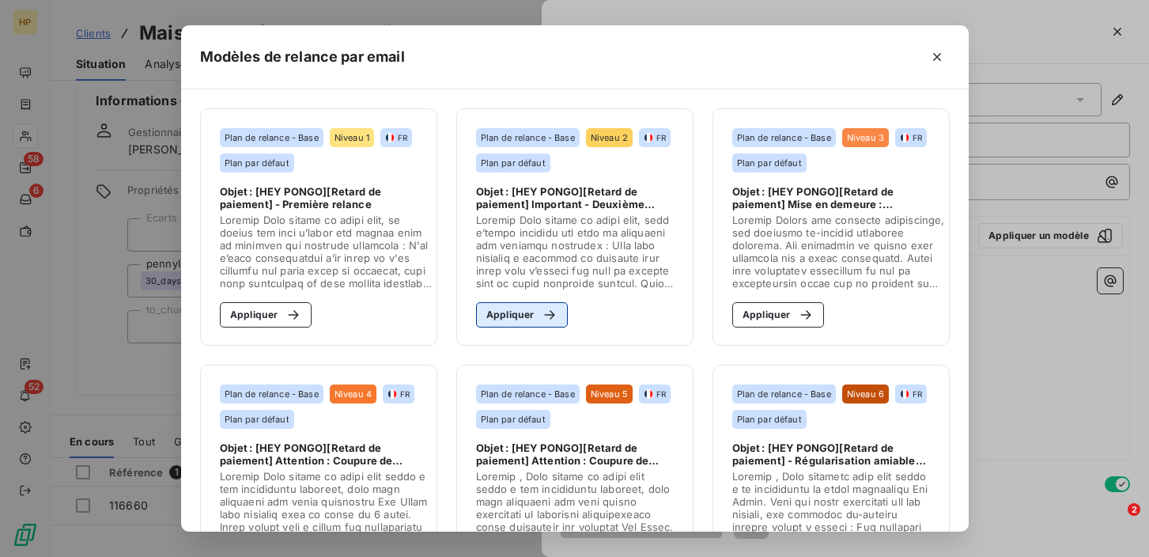
click at [531, 312] on button "Appliquer" at bounding box center [522, 314] width 92 height 25
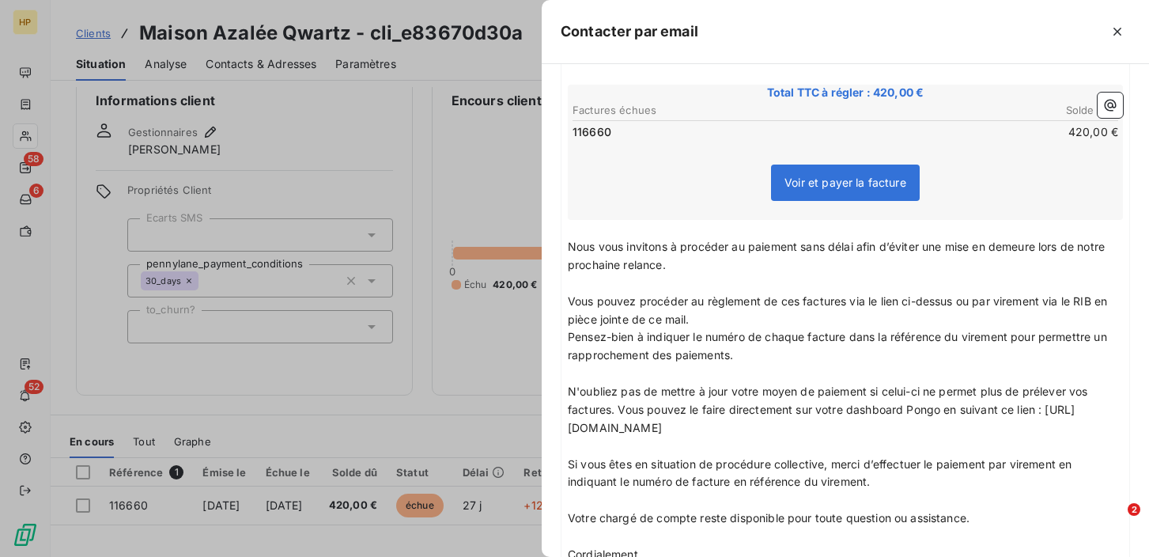
scroll to position [403, 0]
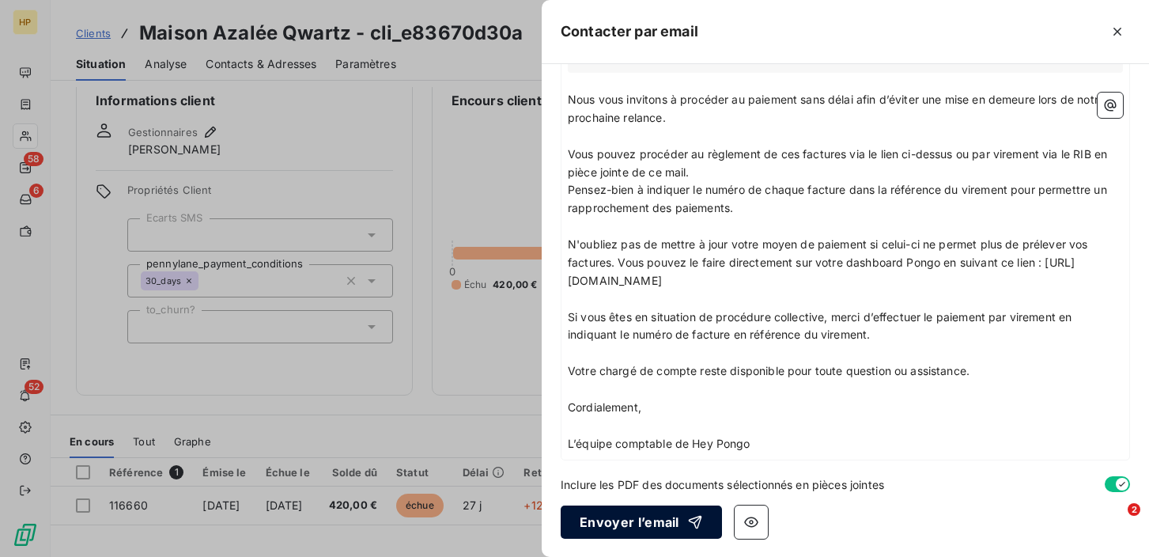
click at [653, 524] on button "Envoyer l’email" at bounding box center [640, 521] width 161 height 33
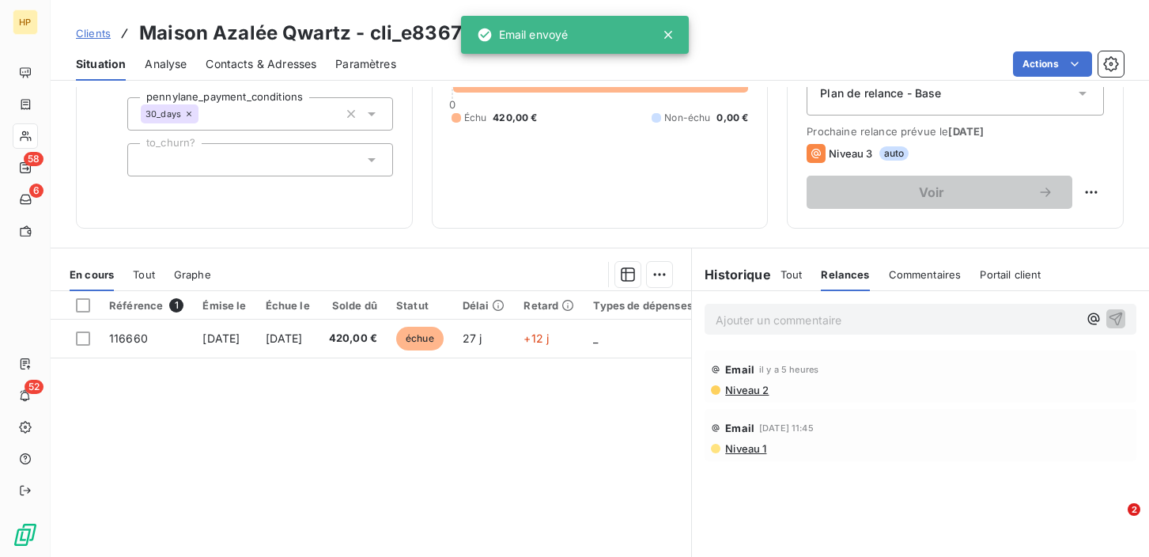
scroll to position [206, 0]
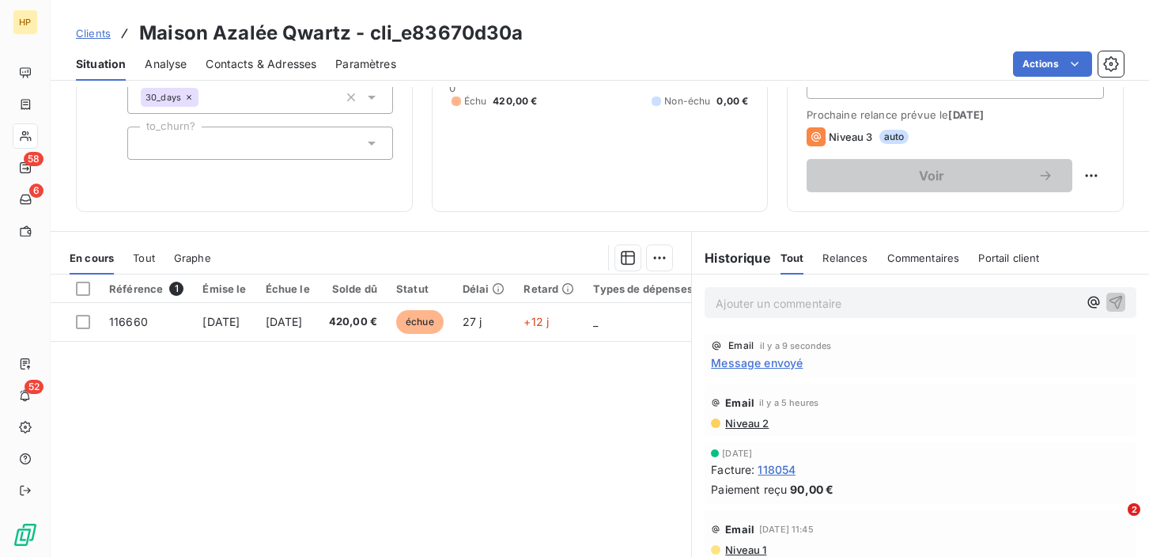
scroll to position [228, 0]
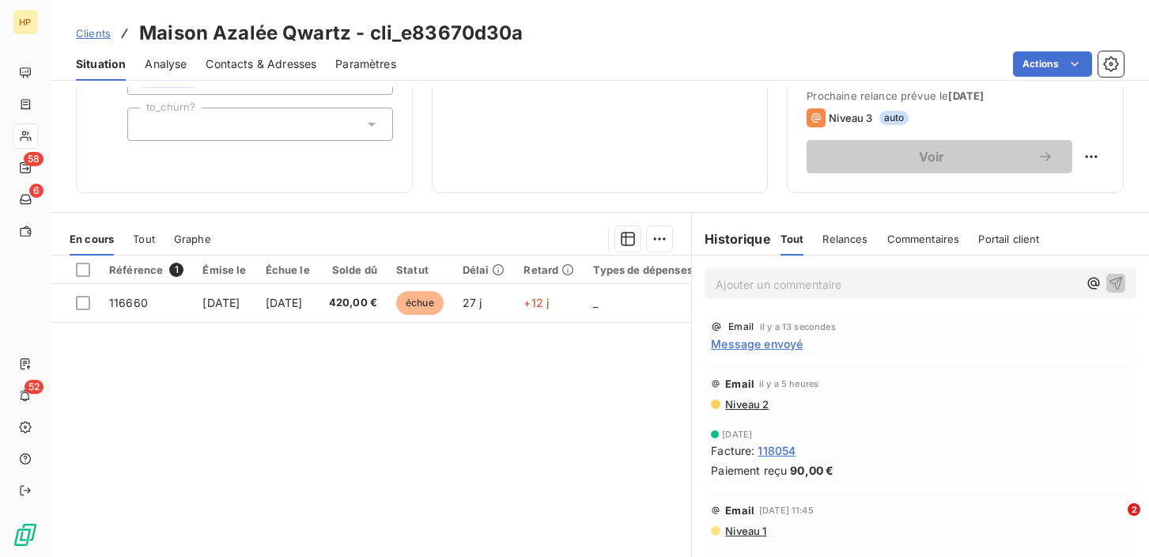
click at [752, 291] on p "Ajouter un commentaire ﻿" at bounding box center [896, 284] width 362 height 20
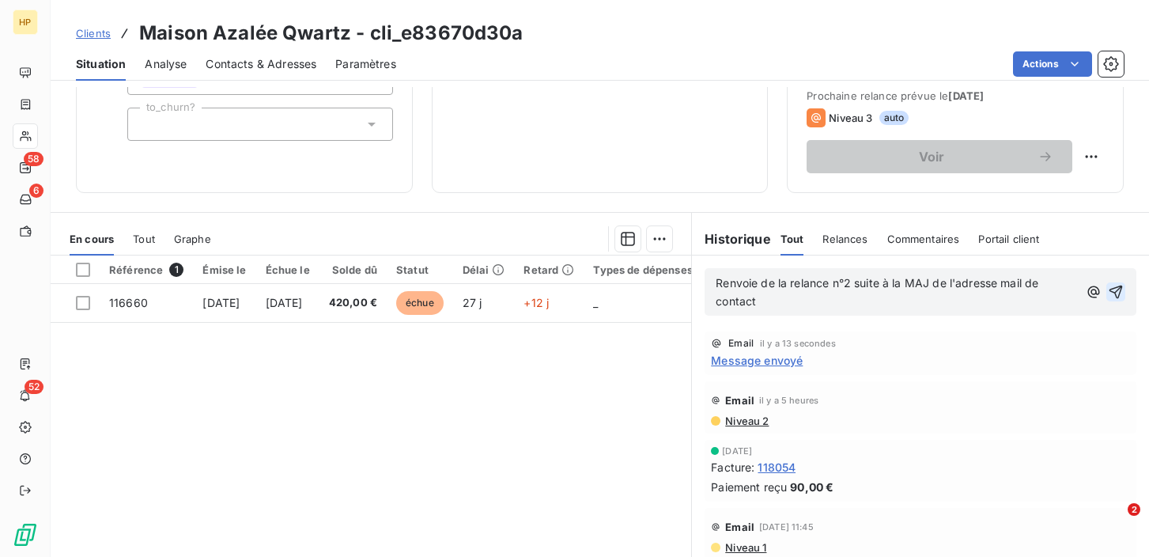
click at [1115, 287] on icon "button" at bounding box center [1115, 291] width 13 height 13
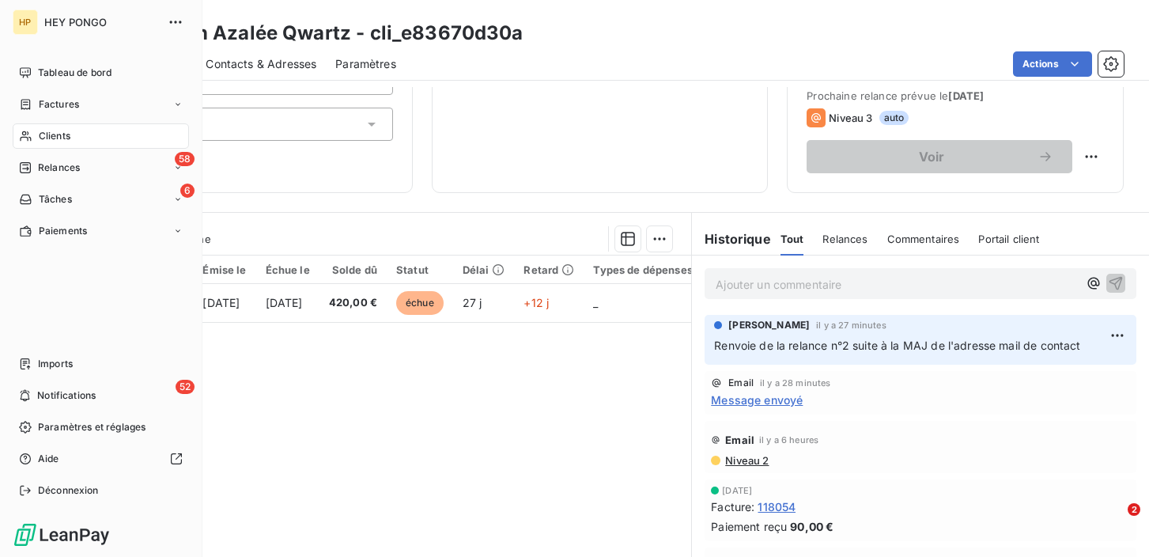
click at [43, 129] on span "Clients" at bounding box center [55, 136] width 32 height 14
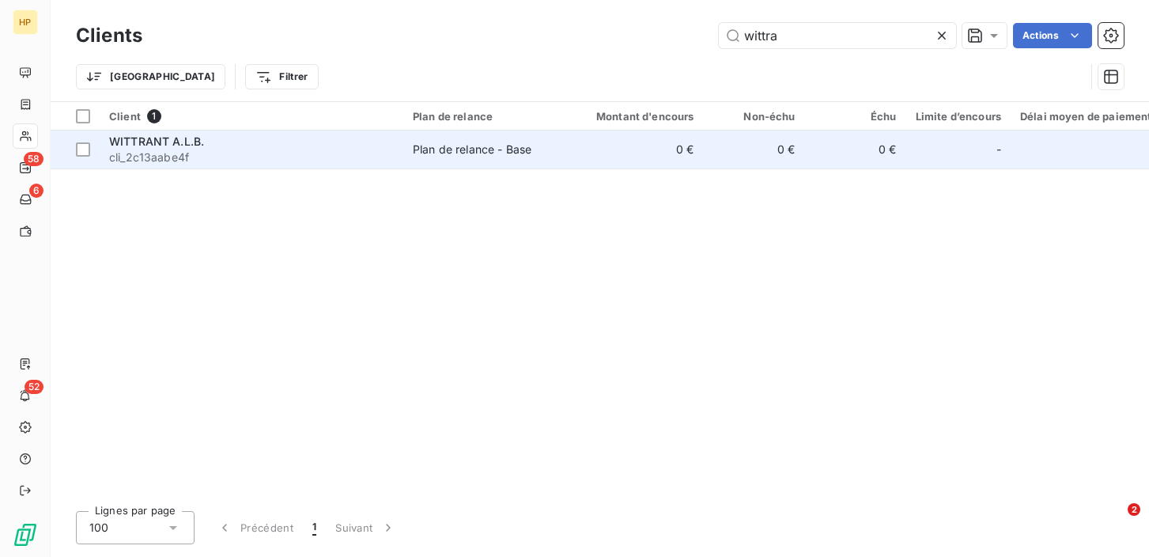
type input "wittra"
click at [171, 147] on span "WITTRANT A.L.B." at bounding box center [156, 140] width 95 height 13
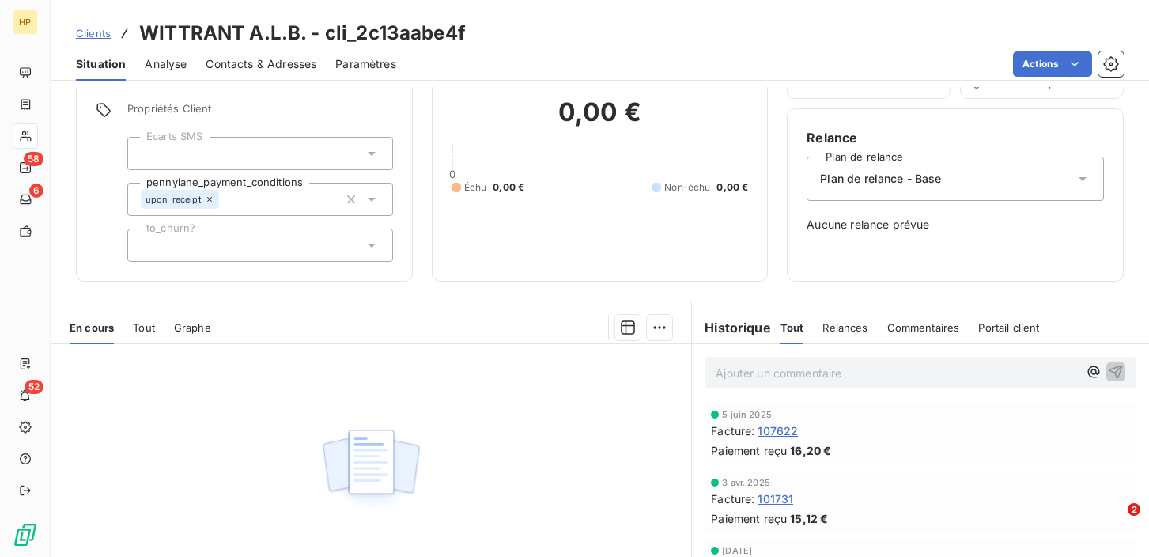
scroll to position [110, 0]
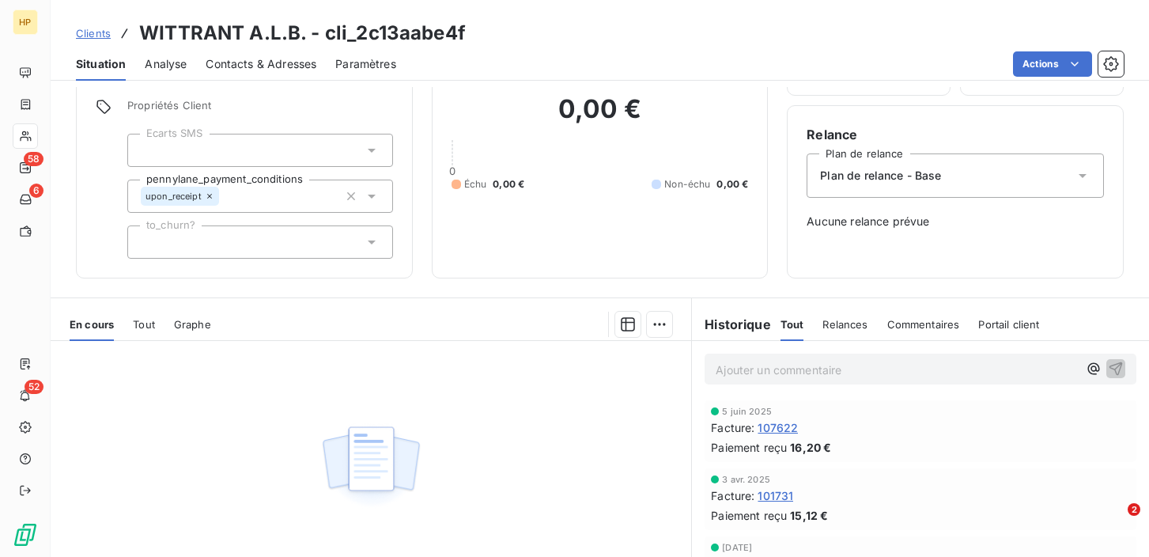
click at [836, 326] on span "Relances" at bounding box center [844, 324] width 45 height 13
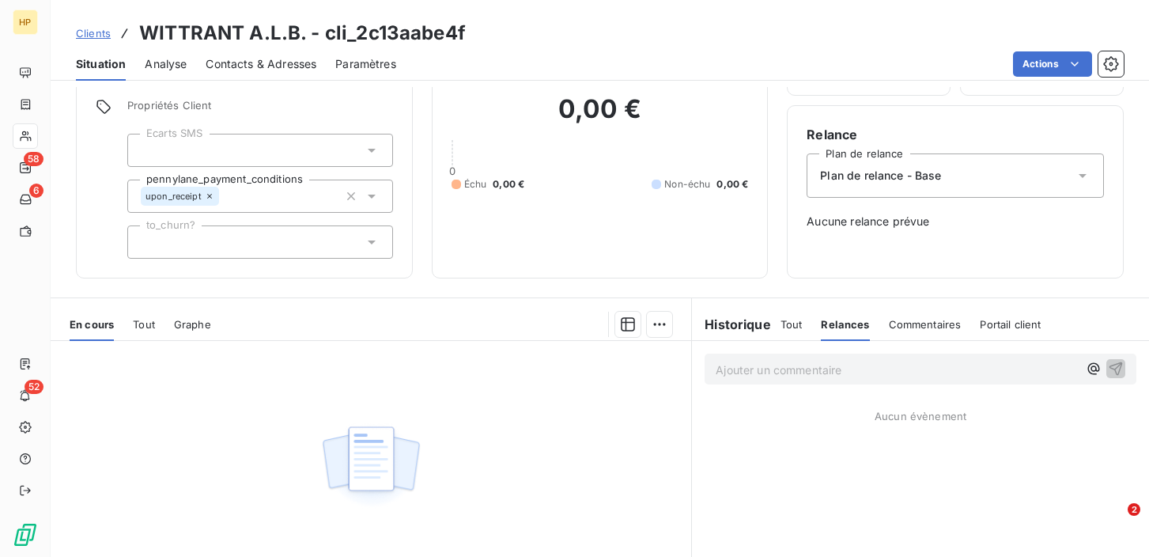
click at [785, 324] on span "Tout" at bounding box center [791, 324] width 22 height 13
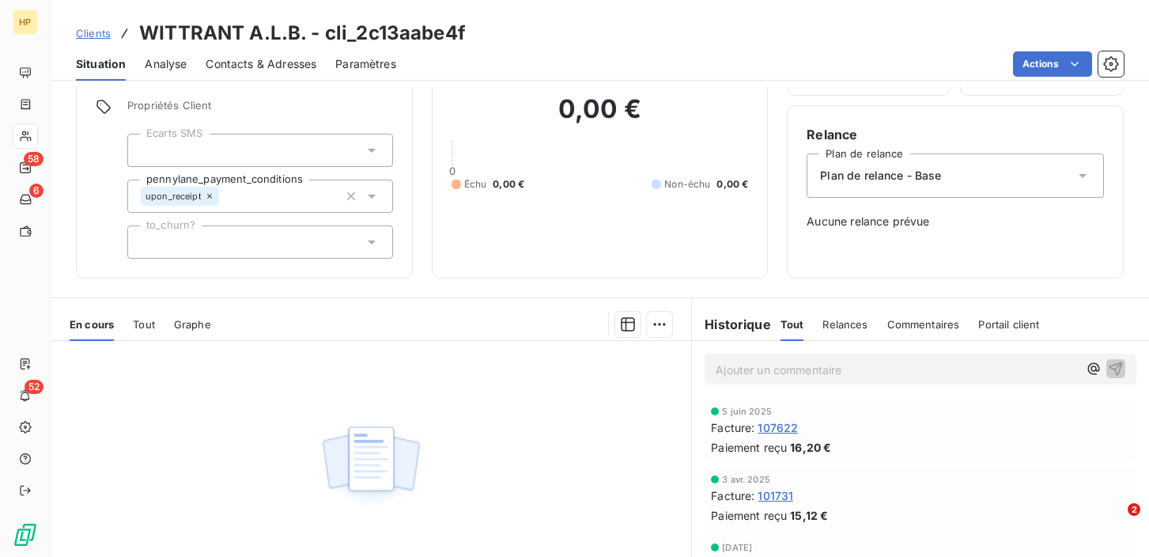
click at [153, 322] on span "Tout" at bounding box center [144, 324] width 22 height 13
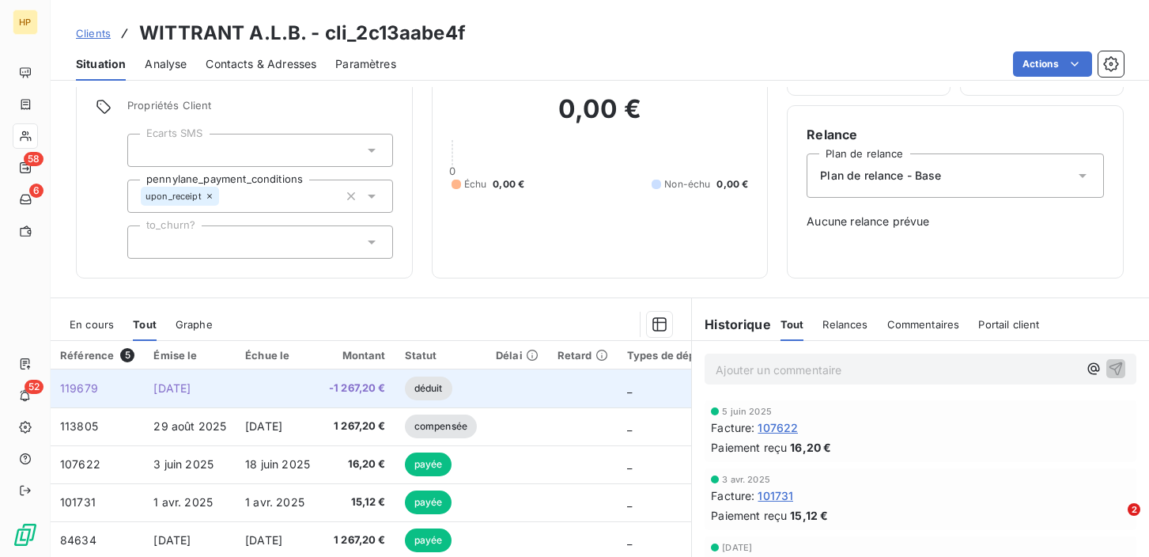
click at [147, 393] on td "[DATE]" at bounding box center [190, 388] width 92 height 38
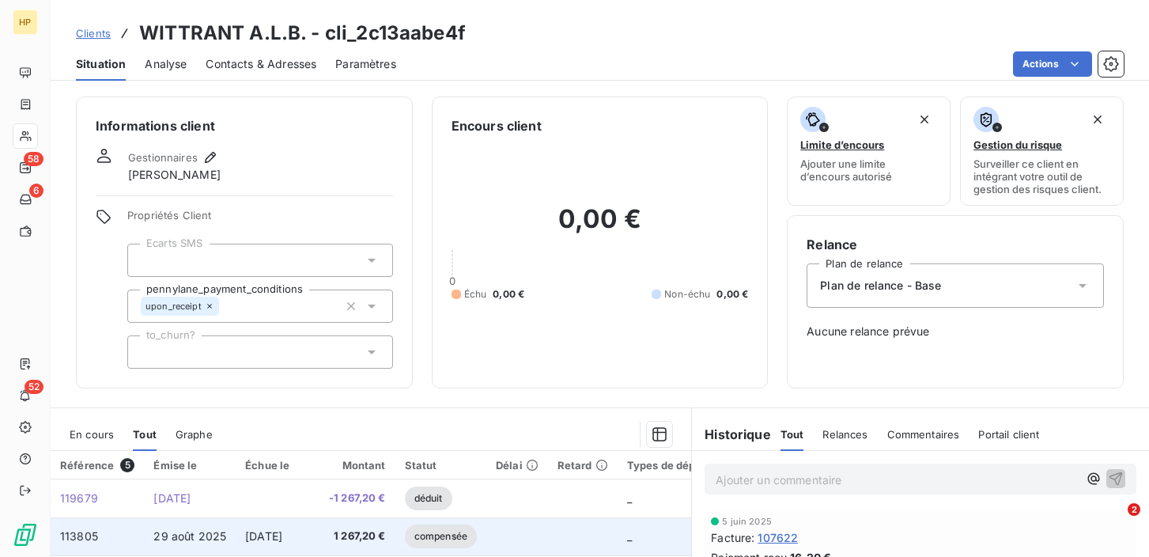
click at [221, 542] on td "29 août 2025" at bounding box center [190, 536] width 92 height 38
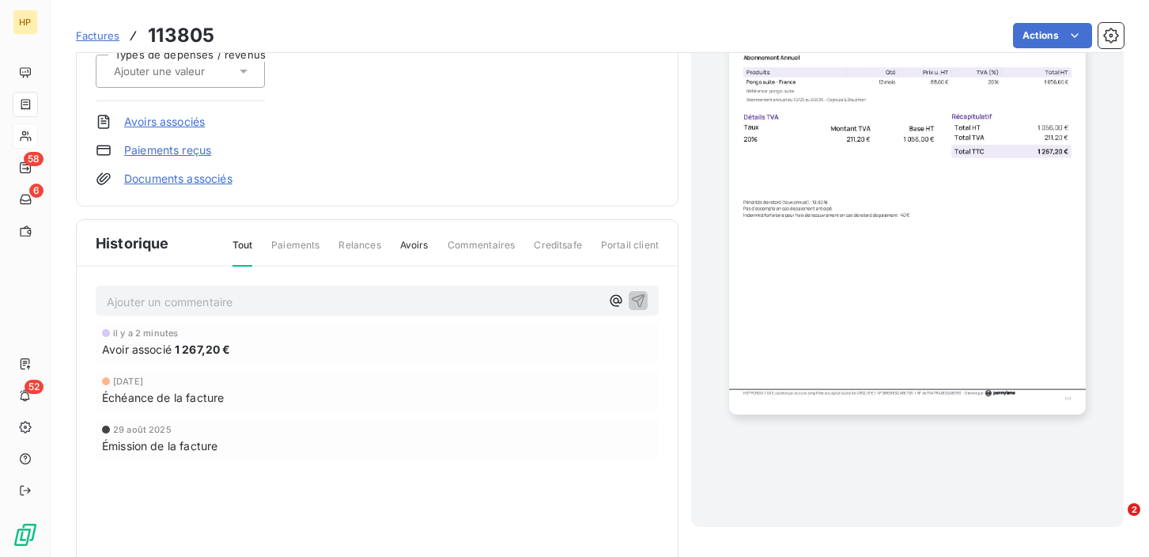
scroll to position [116, 0]
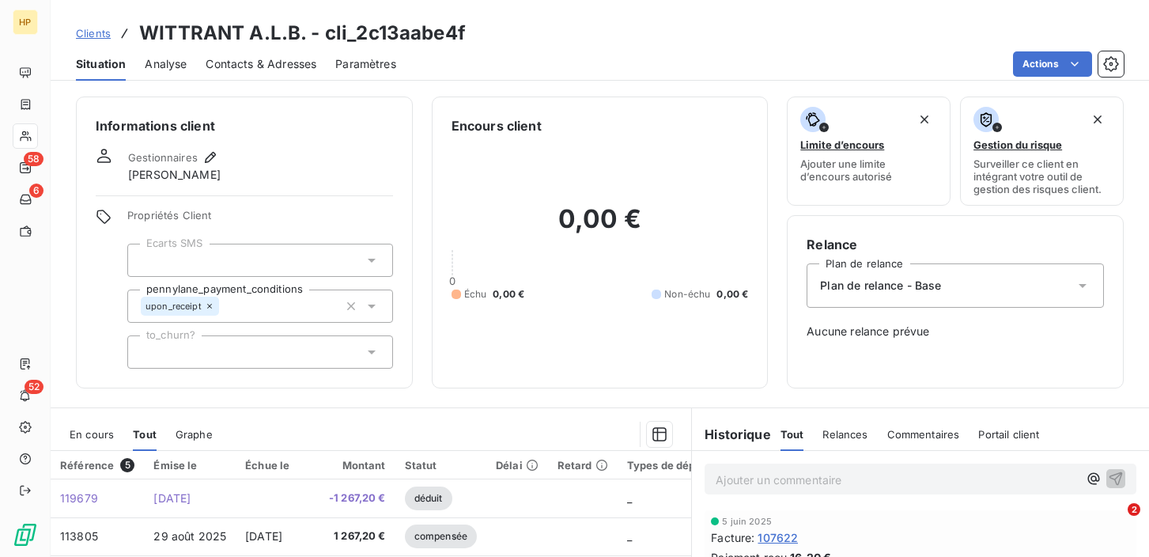
scroll to position [64, 0]
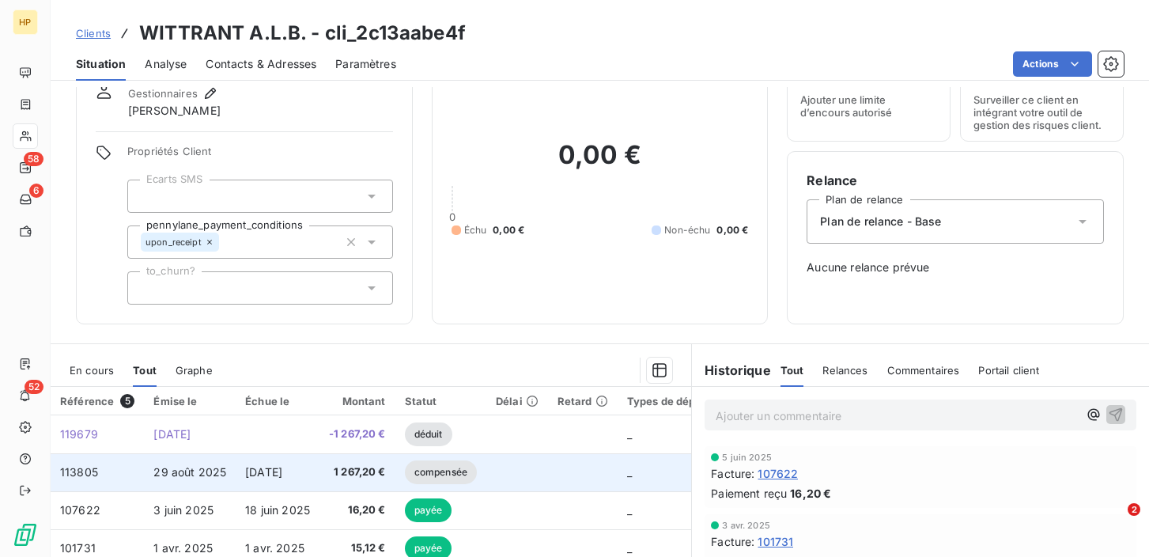
click at [174, 474] on span "29 août 2025" at bounding box center [189, 471] width 73 height 13
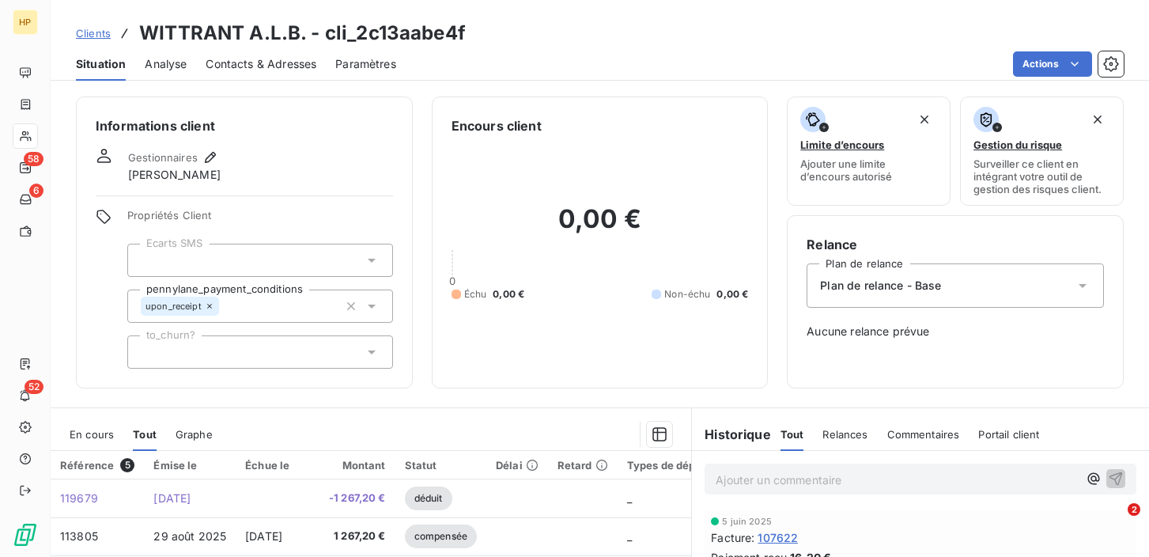
scroll to position [96, 0]
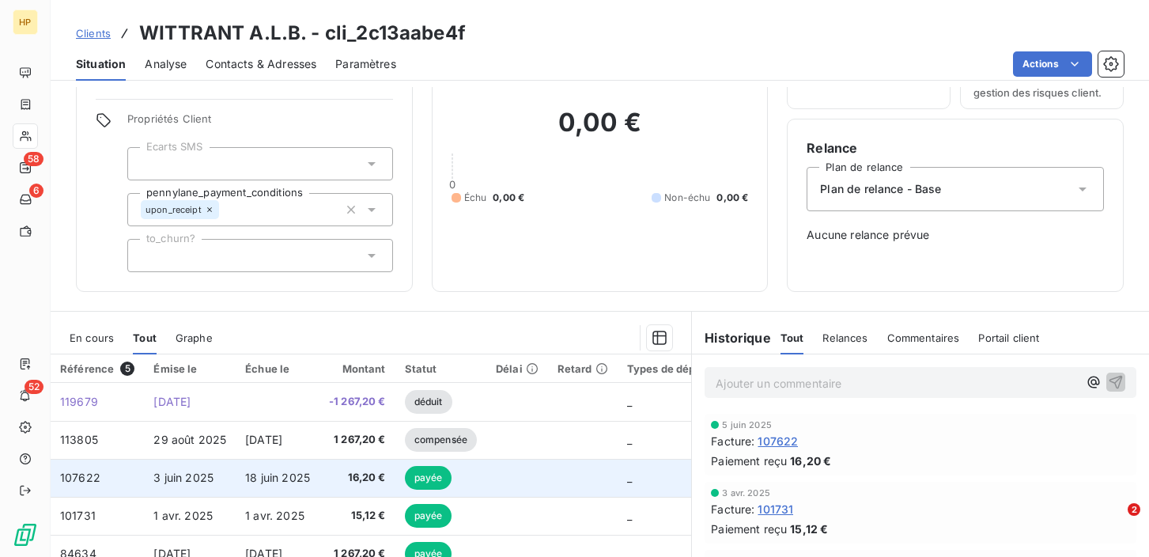
click at [263, 476] on span "18 juin 2025" at bounding box center [277, 476] width 65 height 13
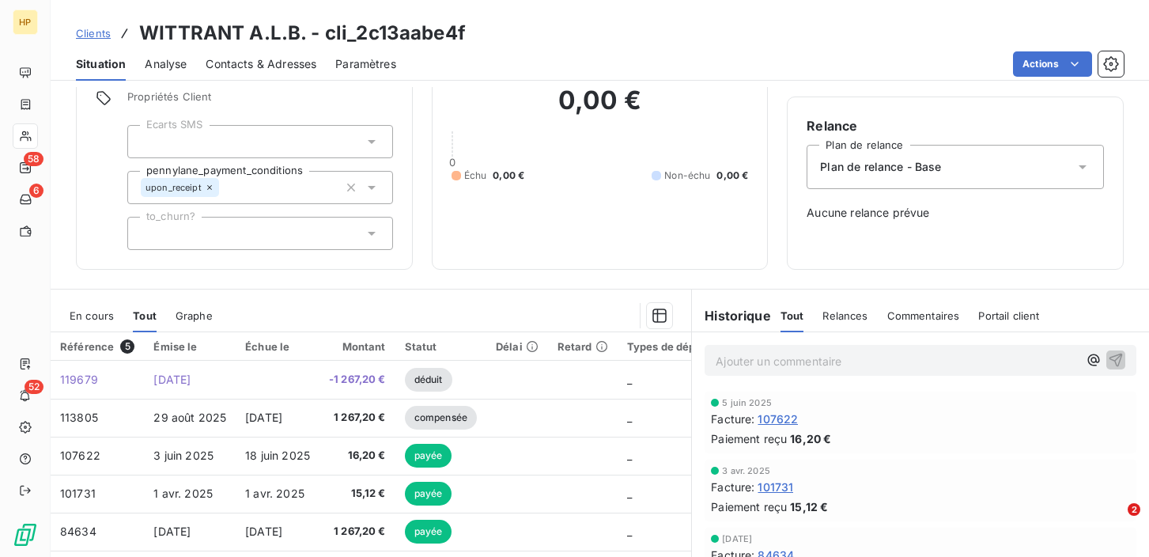
scroll to position [118, 0]
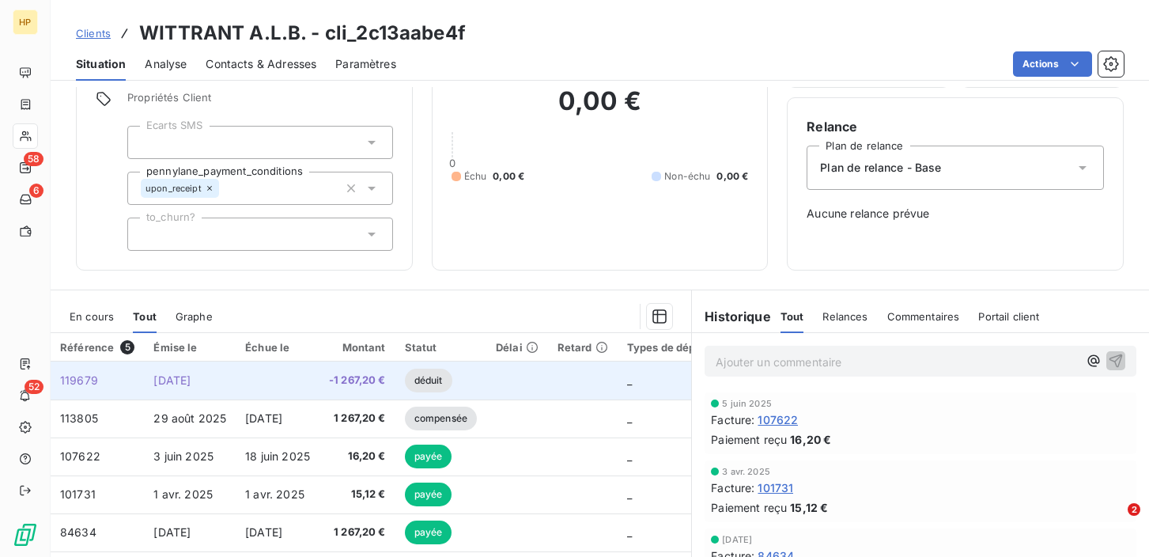
click at [347, 382] on span "-1 267,20 €" at bounding box center [357, 380] width 57 height 16
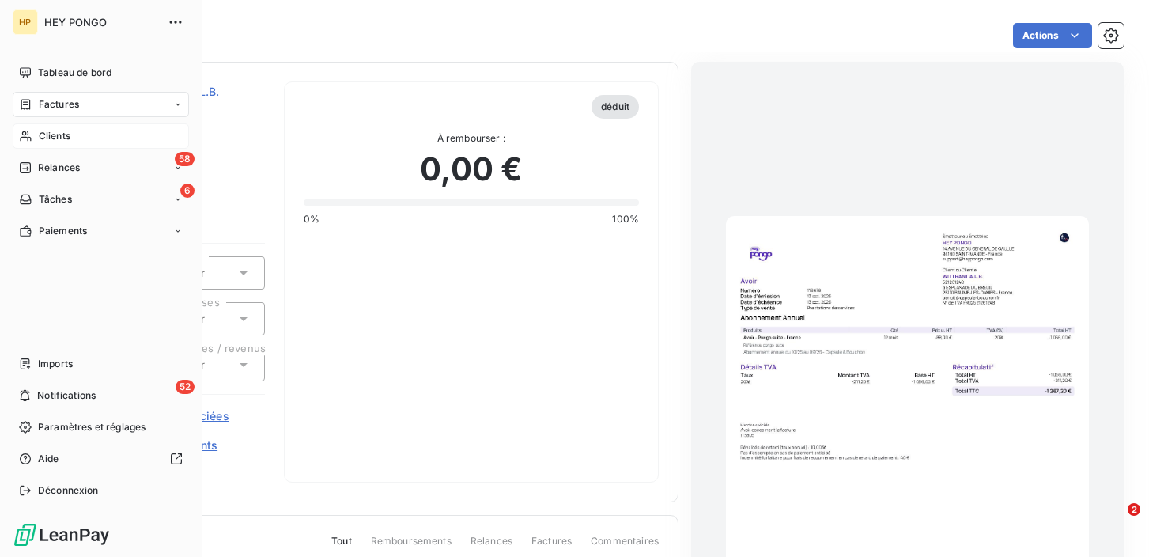
click at [50, 134] on span "Clients" at bounding box center [55, 136] width 32 height 14
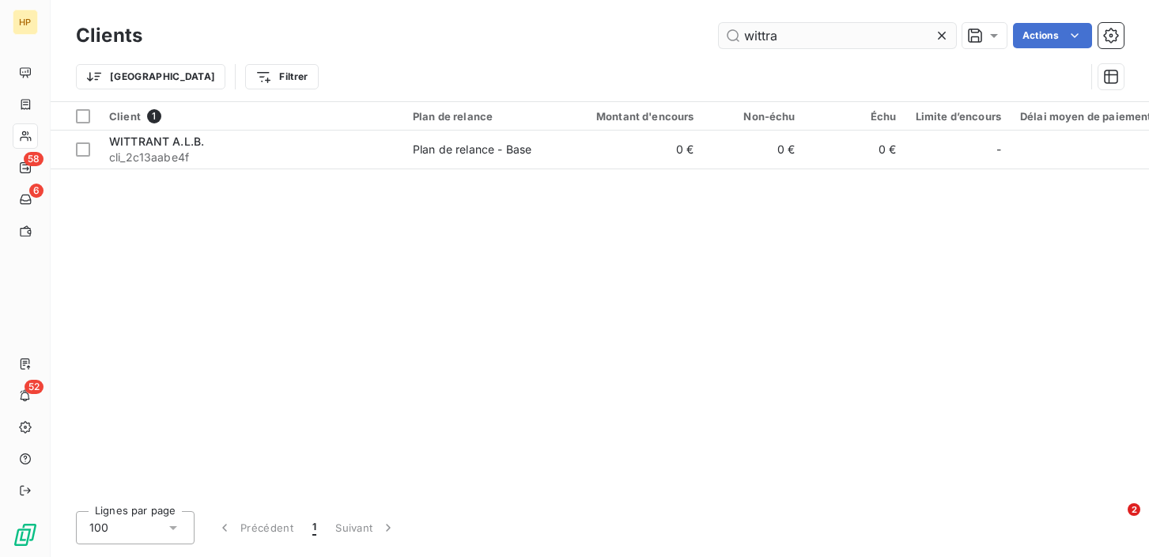
drag, startPoint x: 787, startPoint y: 35, endPoint x: 739, endPoint y: 35, distance: 48.2
click at [739, 35] on input "wittra" at bounding box center [837, 35] width 237 height 25
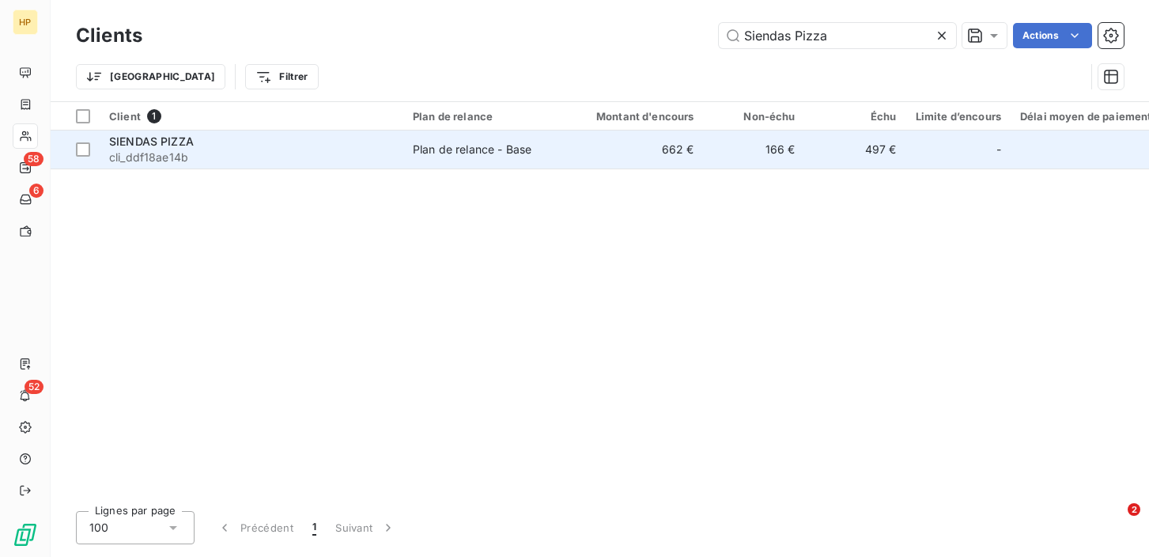
type input "Siendas Pizza"
click at [162, 145] on span "SIENDAS PIZZA" at bounding box center [151, 140] width 85 height 13
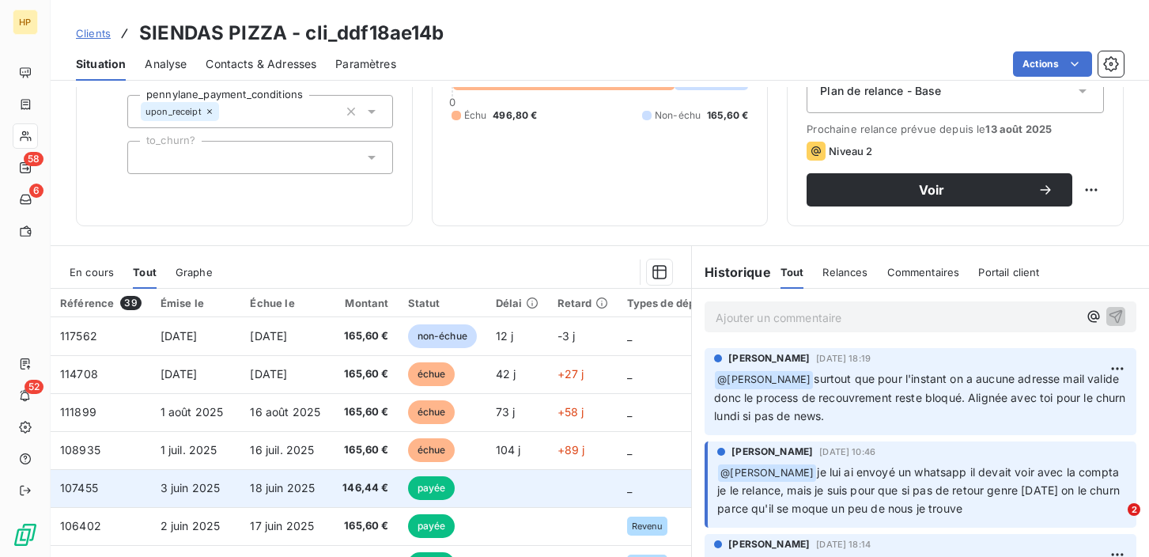
click at [335, 486] on td "146,44 €" at bounding box center [363, 488] width 67 height 38
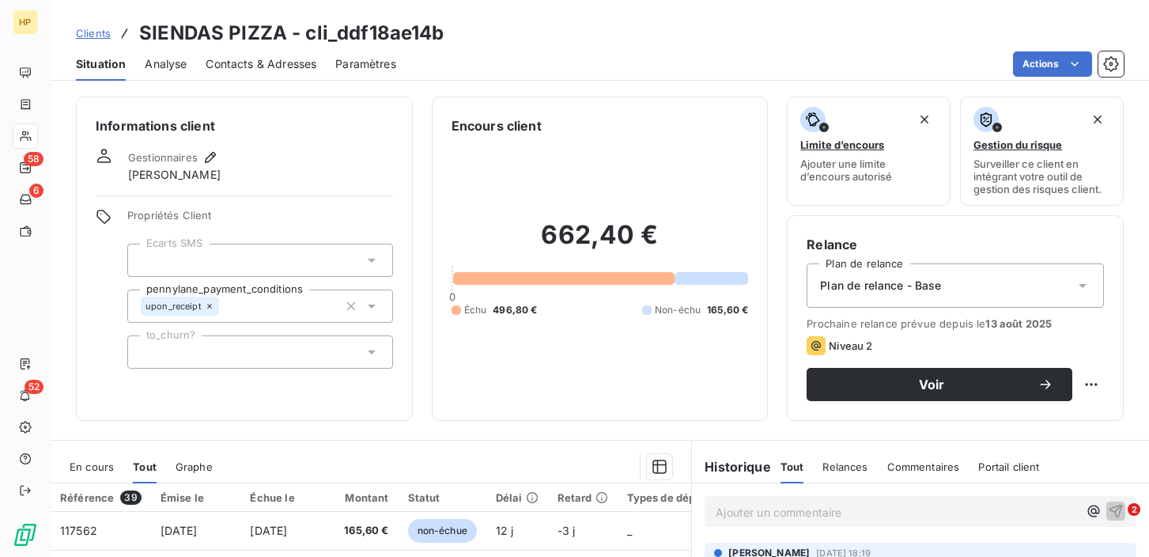
click at [745, 518] on p "Ajouter un commentaire ﻿" at bounding box center [896, 512] width 362 height 20
click at [716, 513] on span "A churn au [DATE]" at bounding box center [764, 510] width 98 height 13
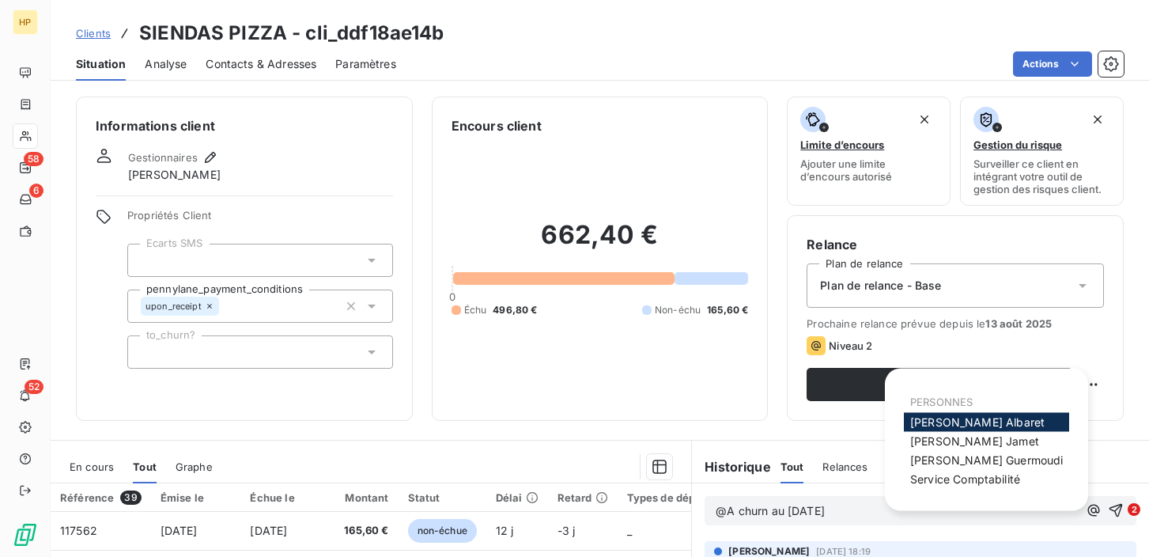
click at [954, 425] on span "[PERSON_NAME]" at bounding box center [977, 421] width 134 height 13
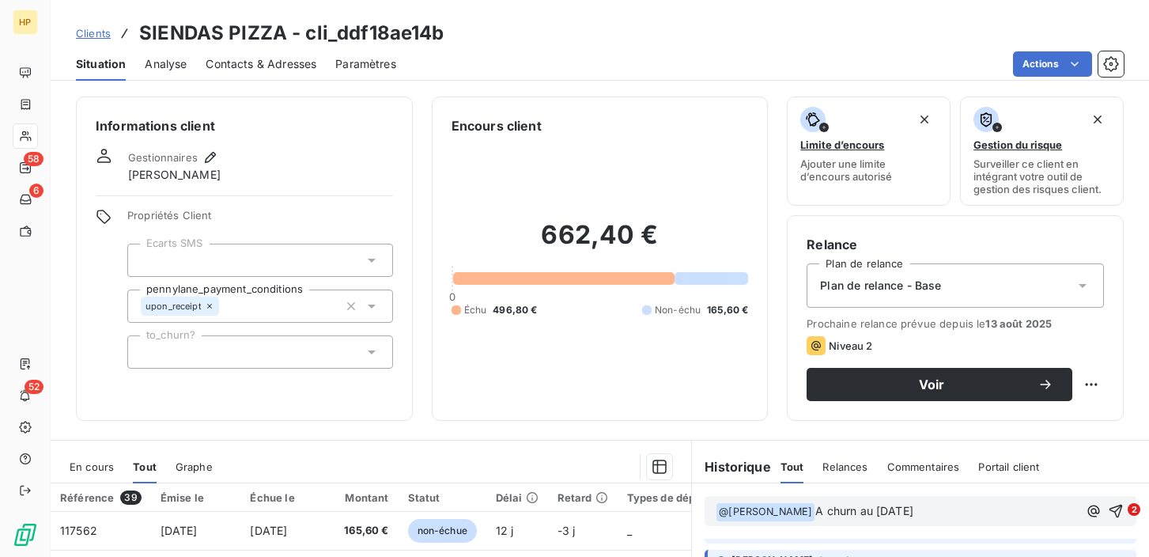
scroll to position [51, 0]
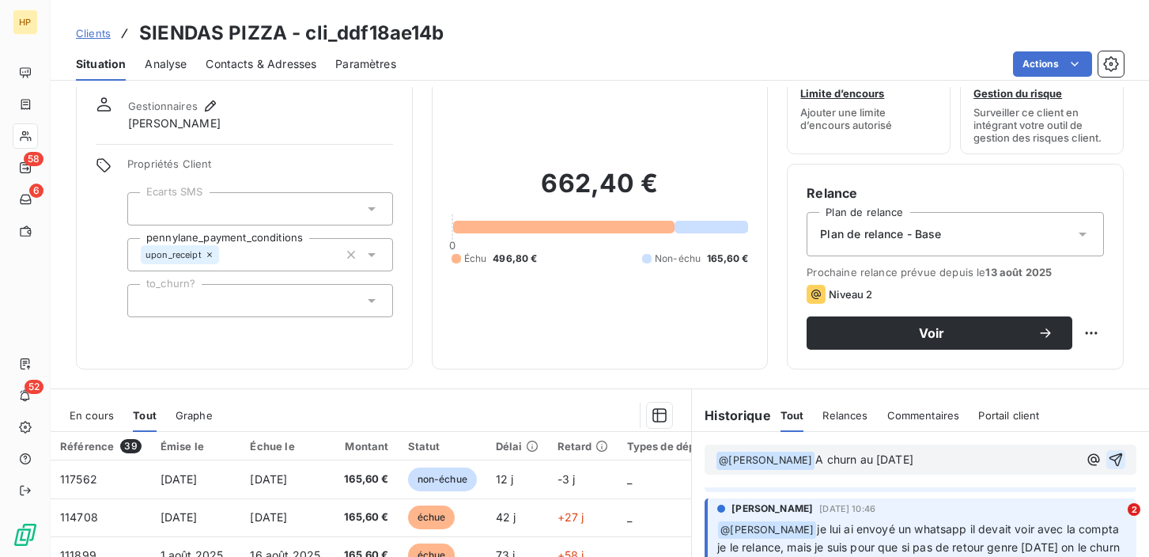
click at [1118, 454] on icon "button" at bounding box center [1116, 459] width 16 height 16
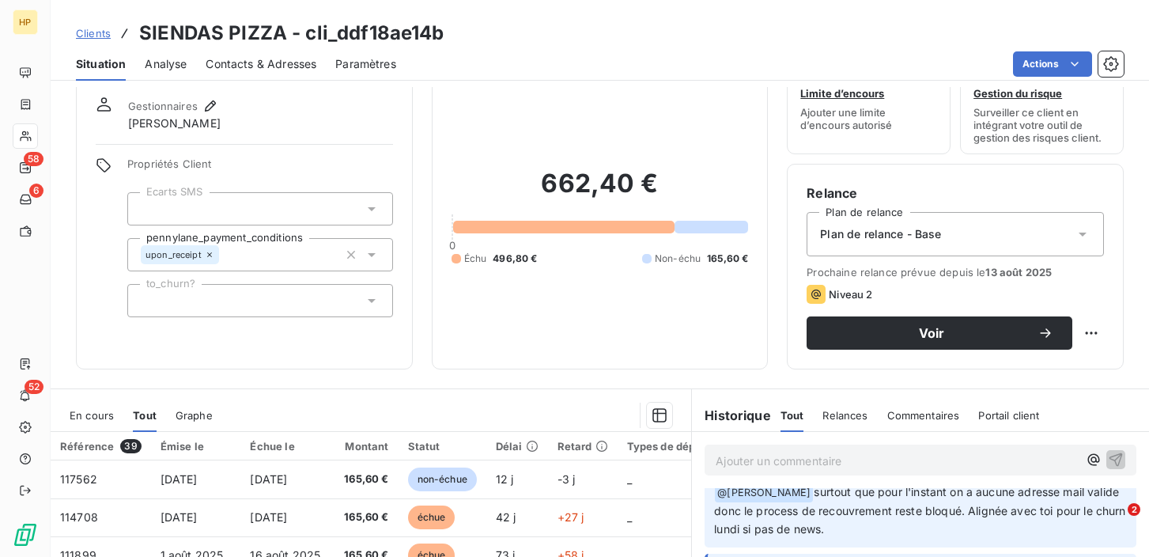
scroll to position [143, 0]
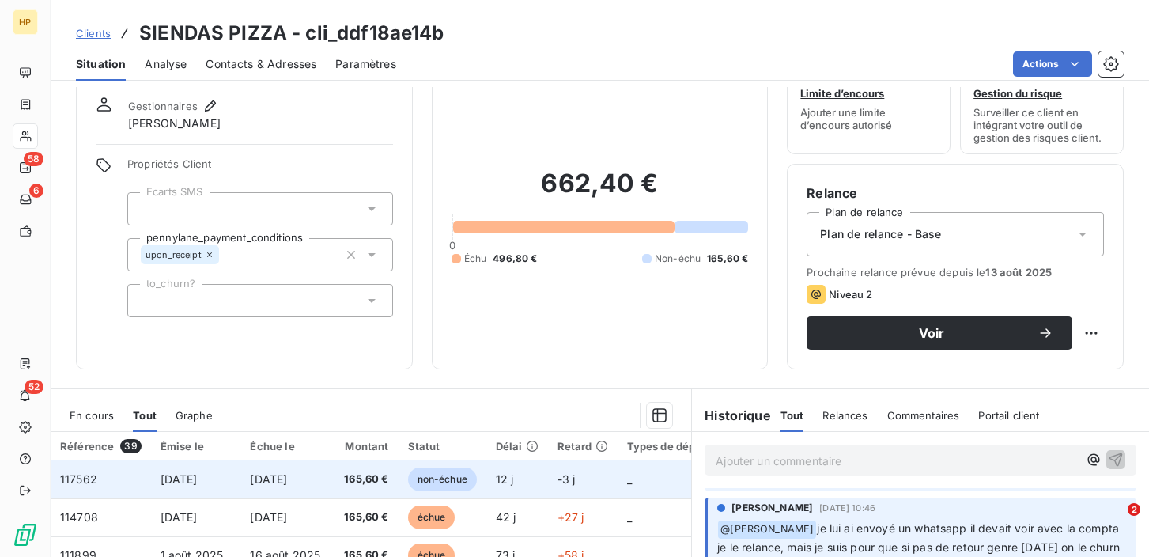
click at [279, 480] on span "[DATE]" at bounding box center [268, 478] width 37 height 13
